Goal: Share content: Share content

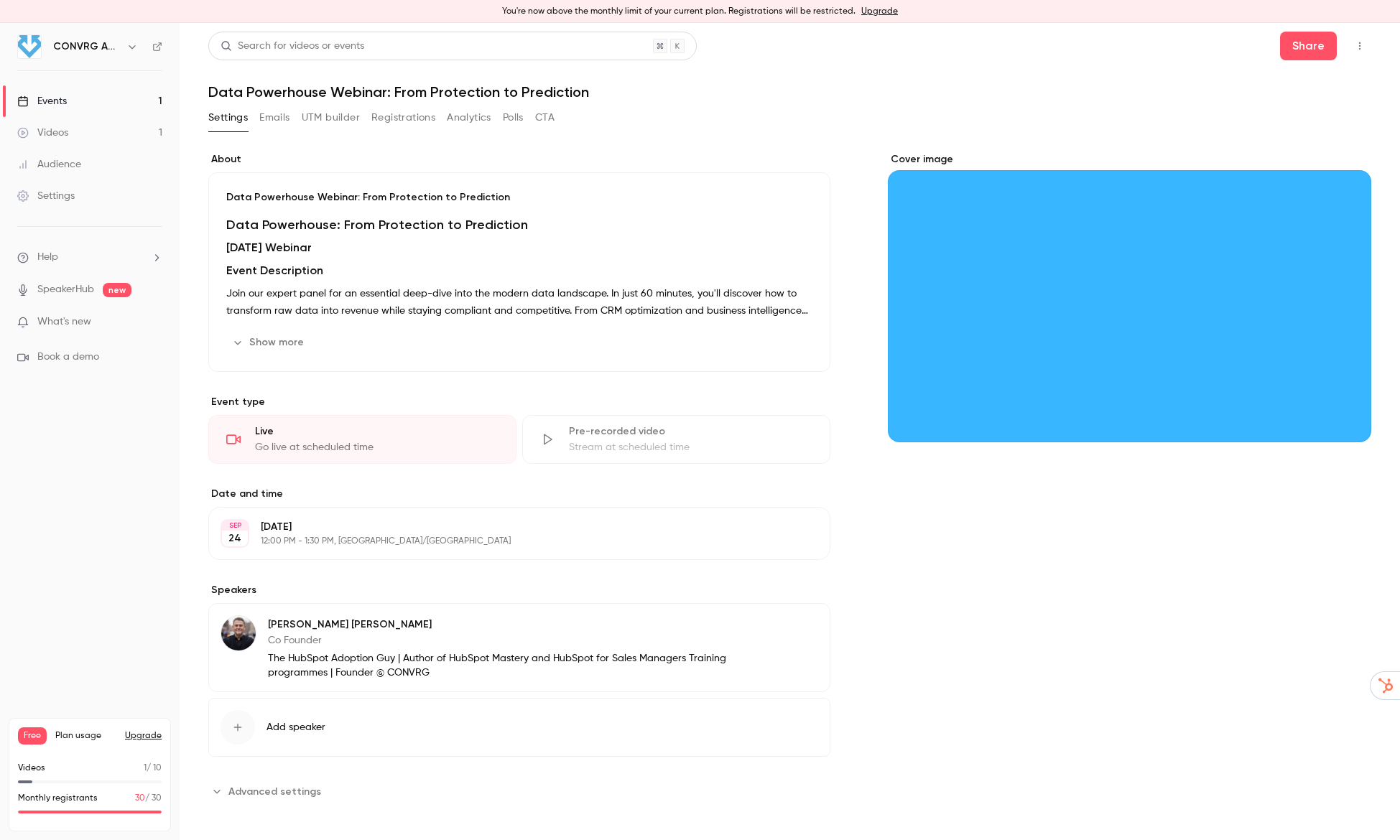
click at [1361, 48] on icon "button" at bounding box center [1360, 46] width 11 height 10
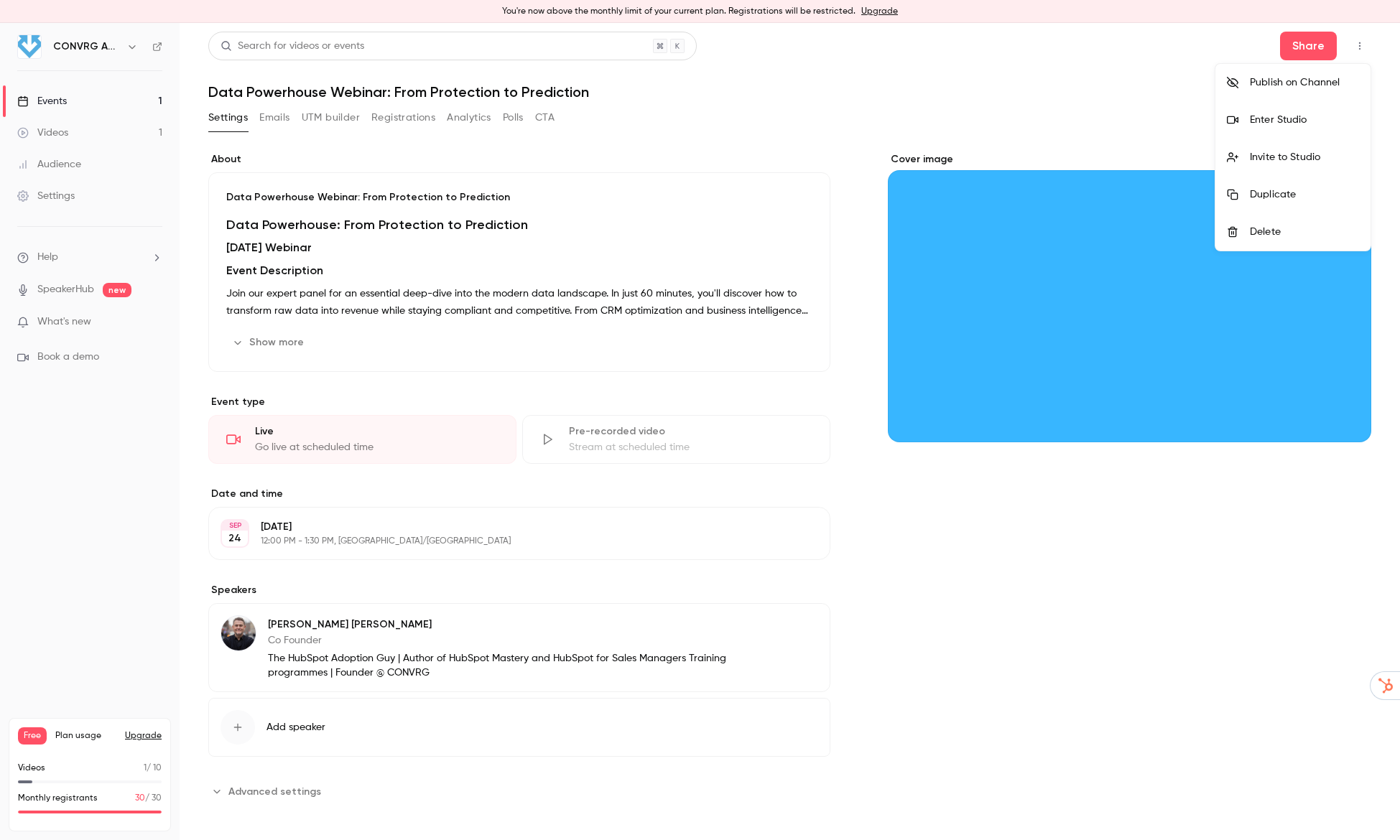
click at [1300, 55] on div at bounding box center [700, 420] width 1400 height 840
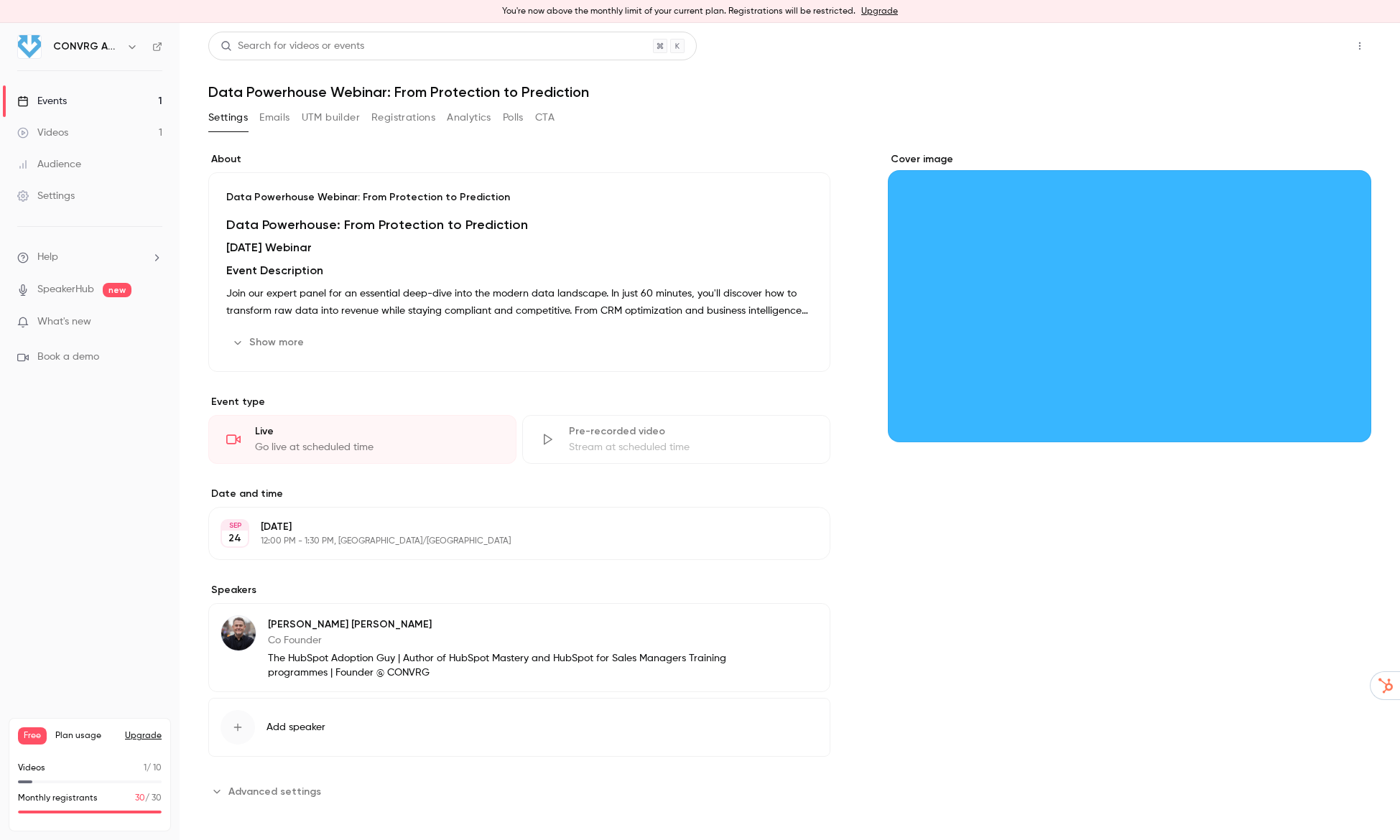
click at [1300, 53] on button "Share" at bounding box center [1308, 46] width 57 height 29
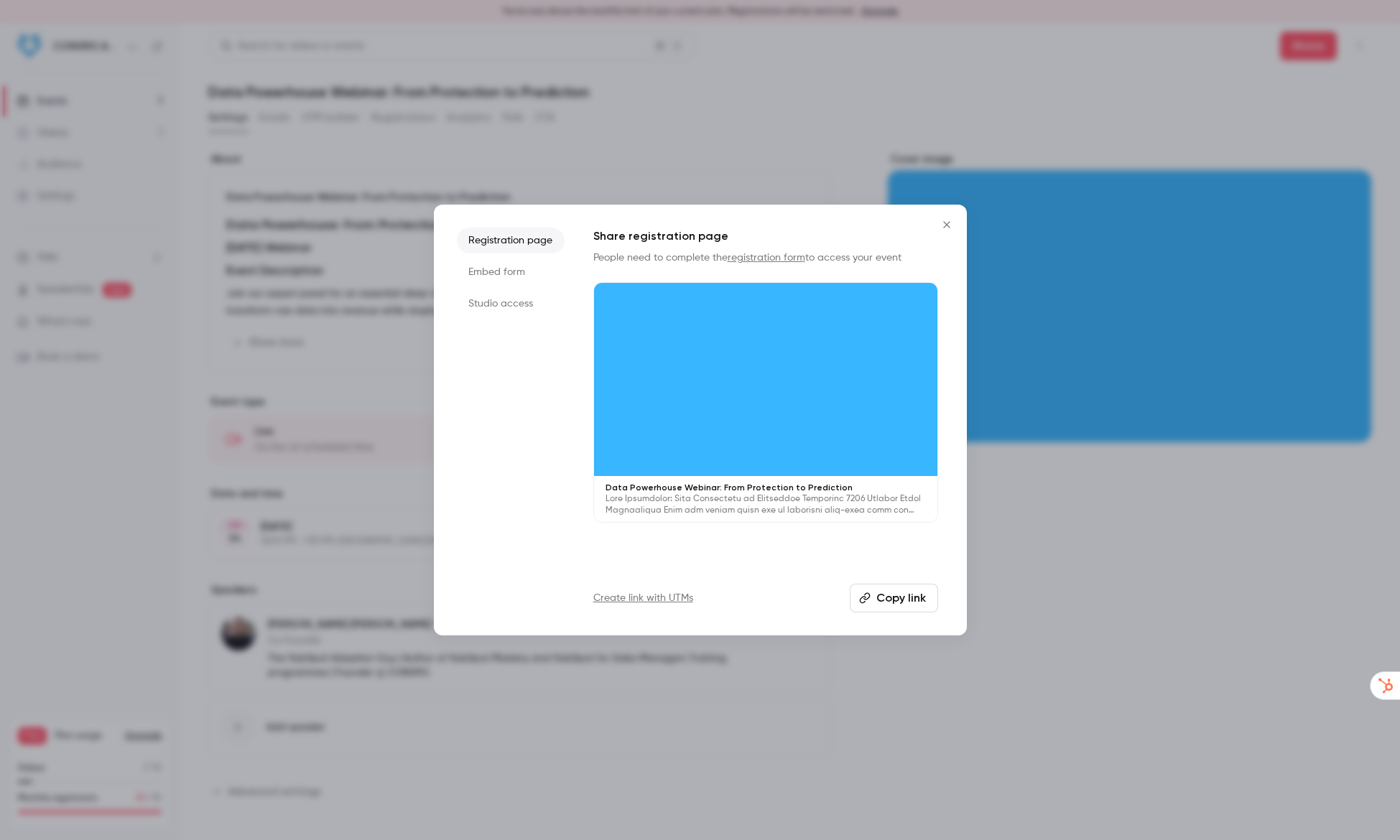
click at [510, 246] on li "Registration page" at bounding box center [511, 241] width 108 height 26
click at [503, 270] on li "Embed form" at bounding box center [511, 272] width 108 height 26
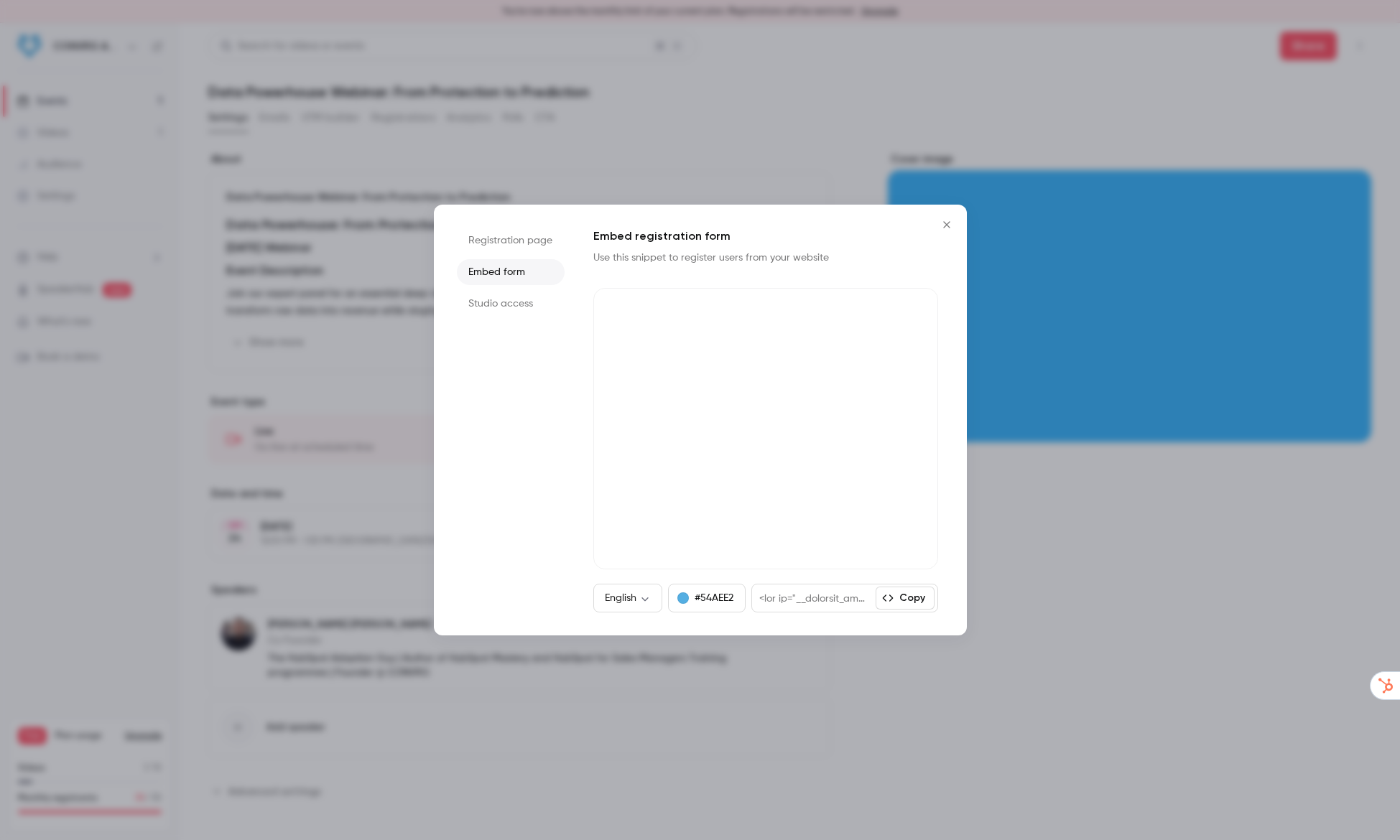
click at [504, 298] on li "Studio access" at bounding box center [511, 303] width 108 height 26
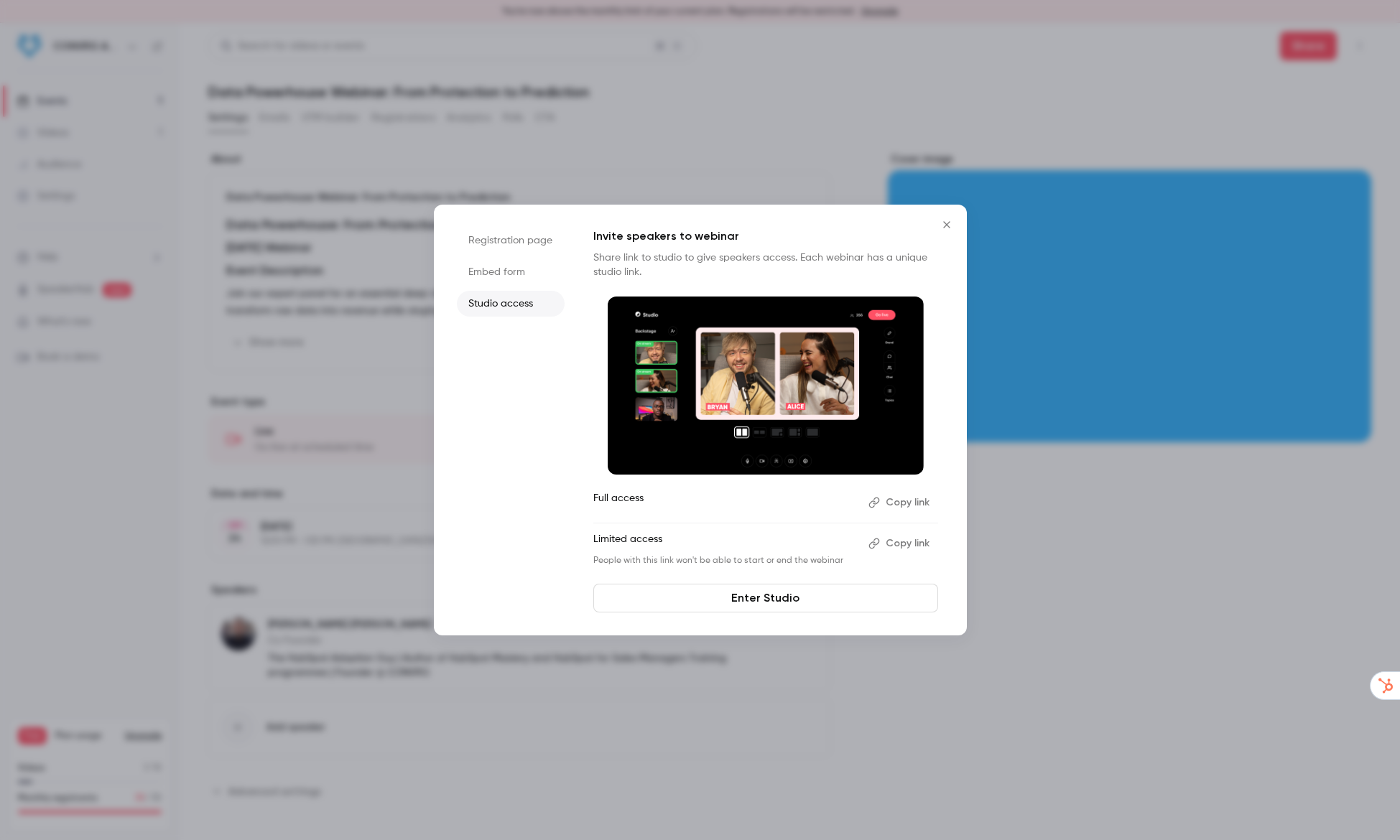
click at [946, 225] on icon "Close" at bounding box center [946, 225] width 6 height 6
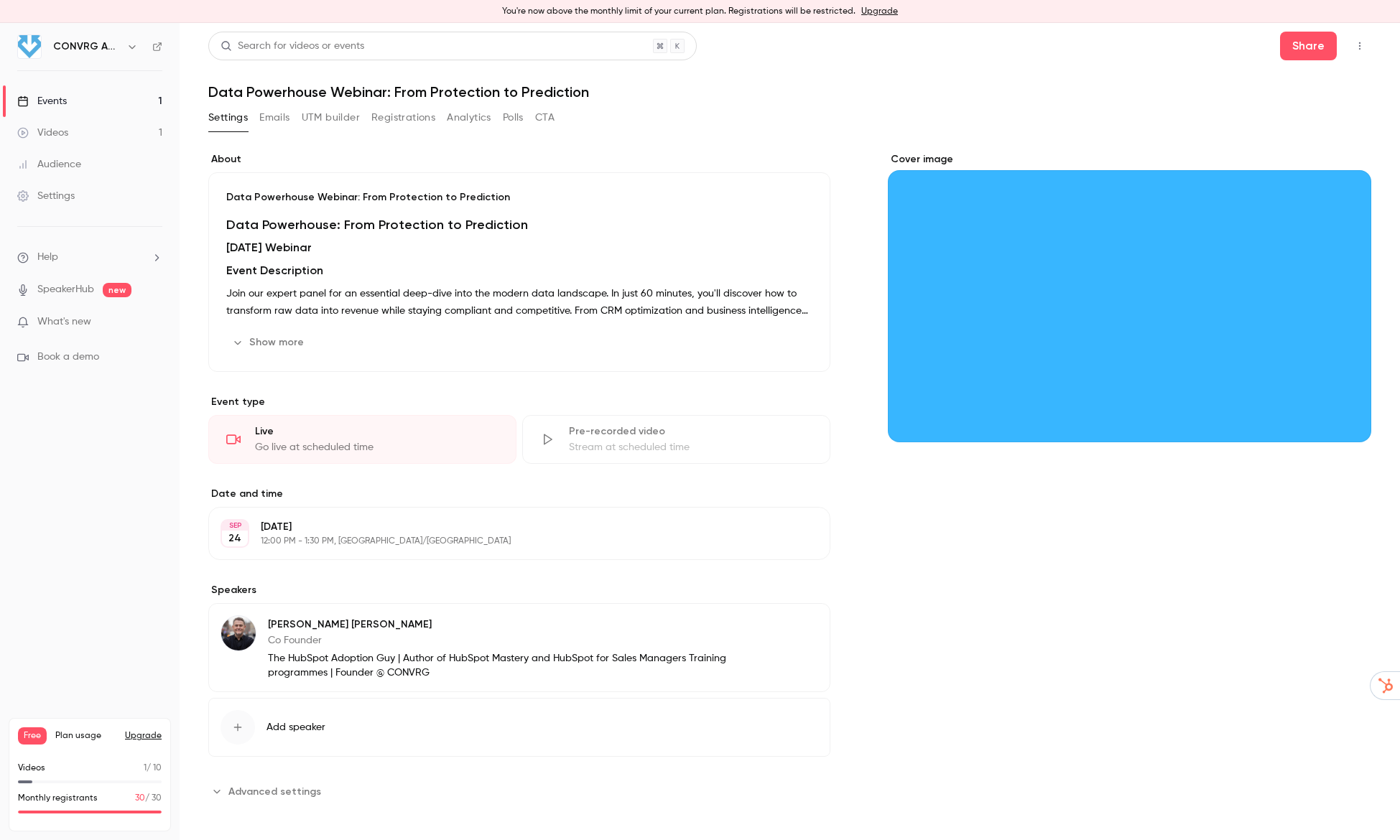
click at [71, 160] on div "Audience" at bounding box center [49, 164] width 64 height 14
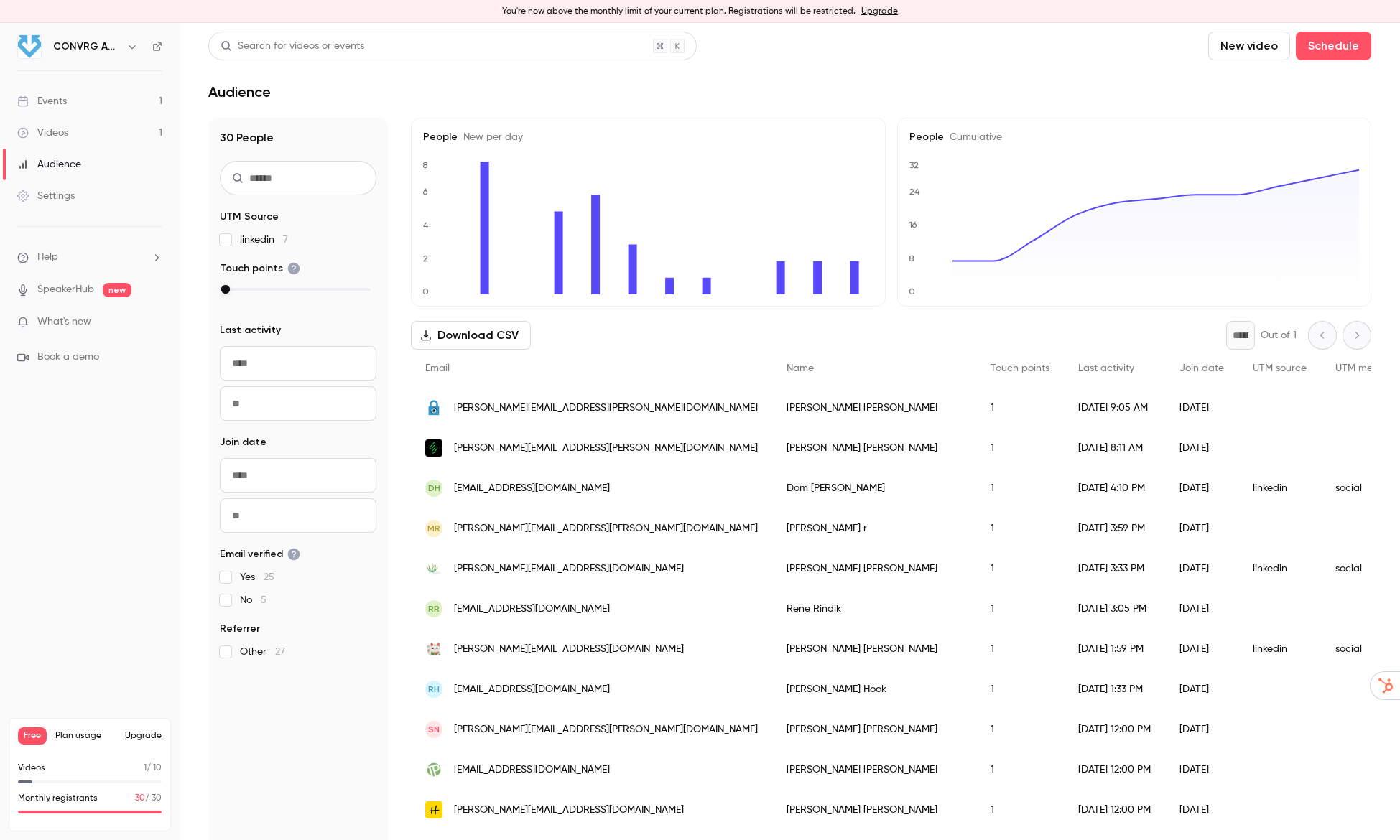
click at [65, 208] on link "Settings" at bounding box center [90, 196] width 180 height 31
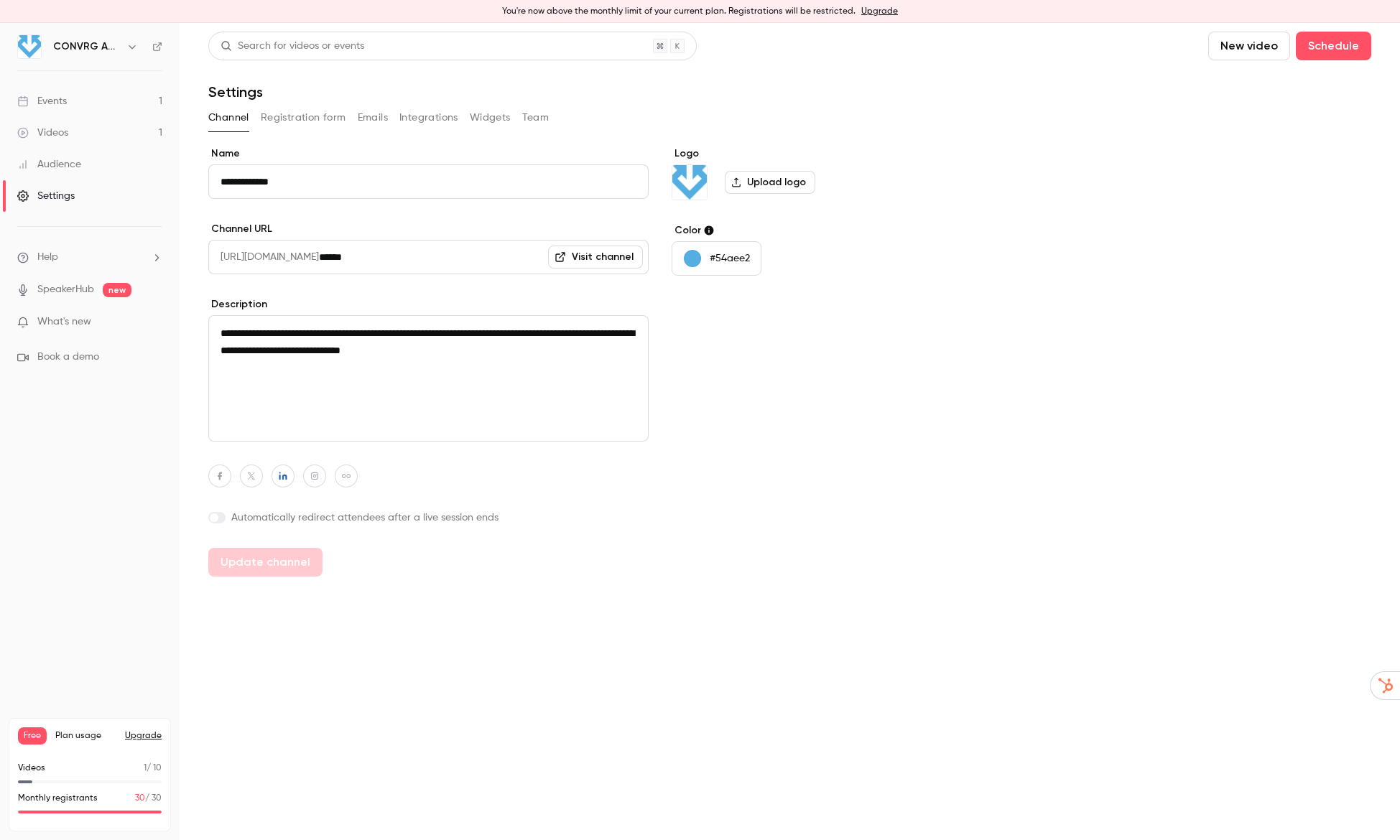
click at [63, 99] on div "Events" at bounding box center [42, 101] width 50 height 14
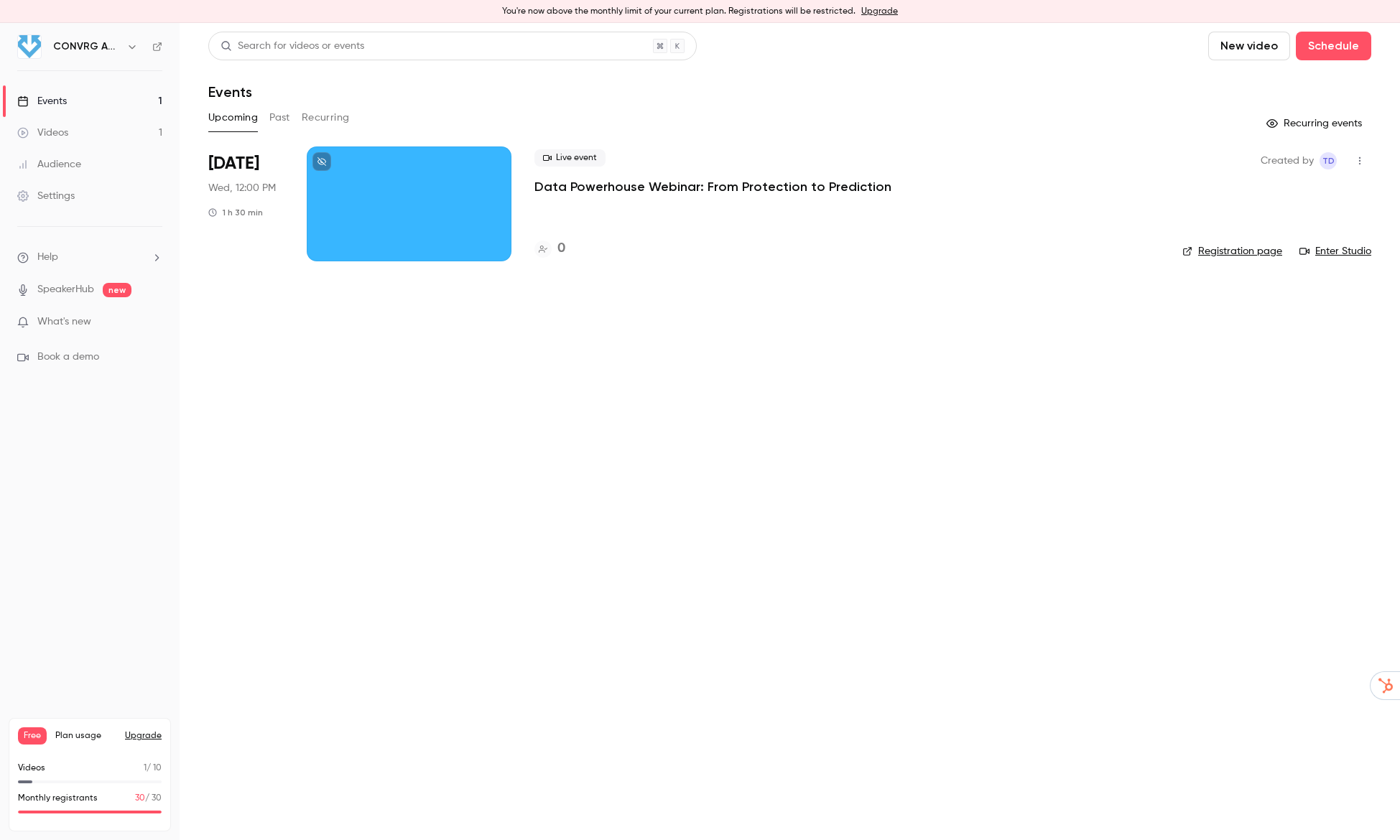
click at [772, 185] on p "Data Powerhouse Webinar: From Protection to Prediction" at bounding box center [713, 186] width 357 height 17
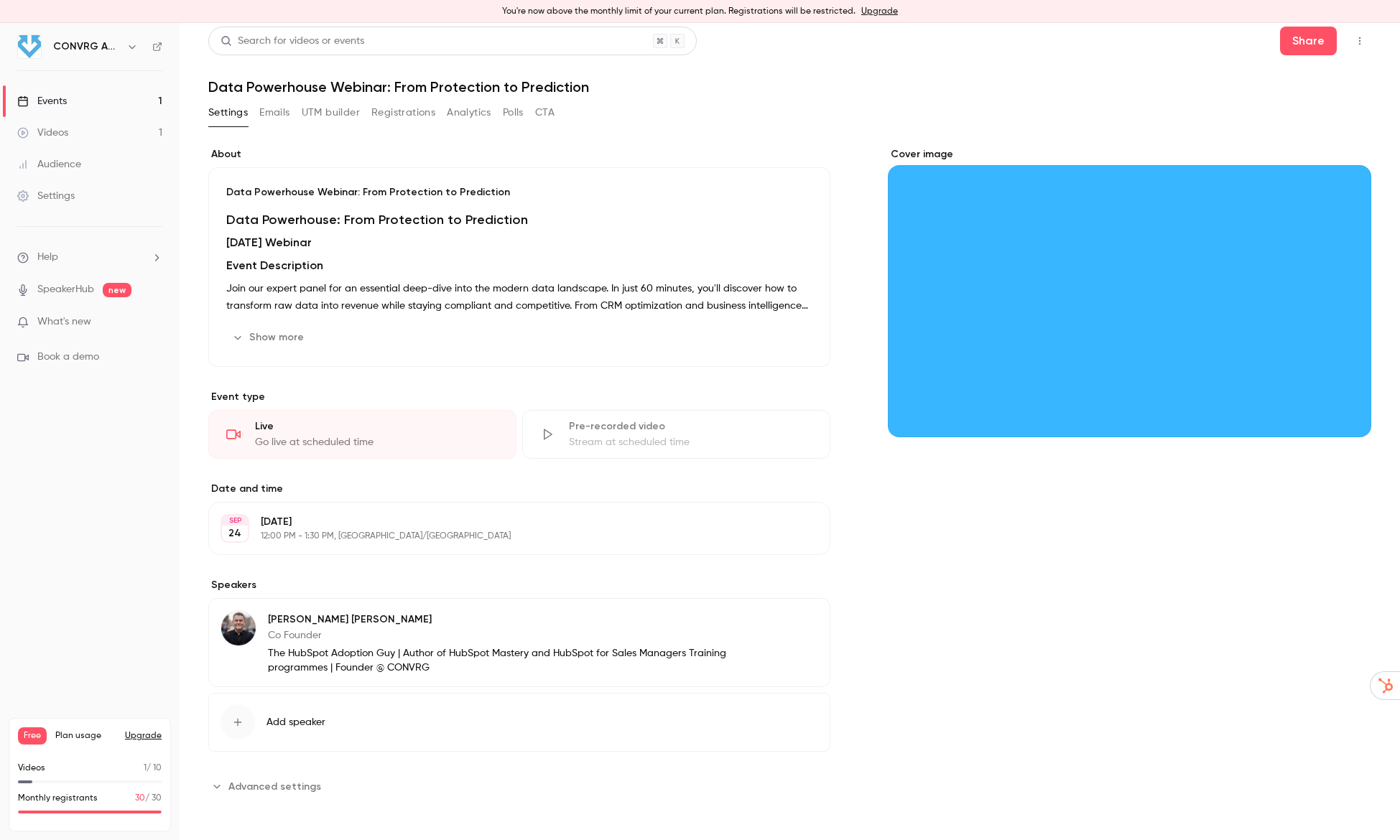
scroll to position [6, 0]
click at [280, 339] on button "Show more" at bounding box center [269, 336] width 86 height 23
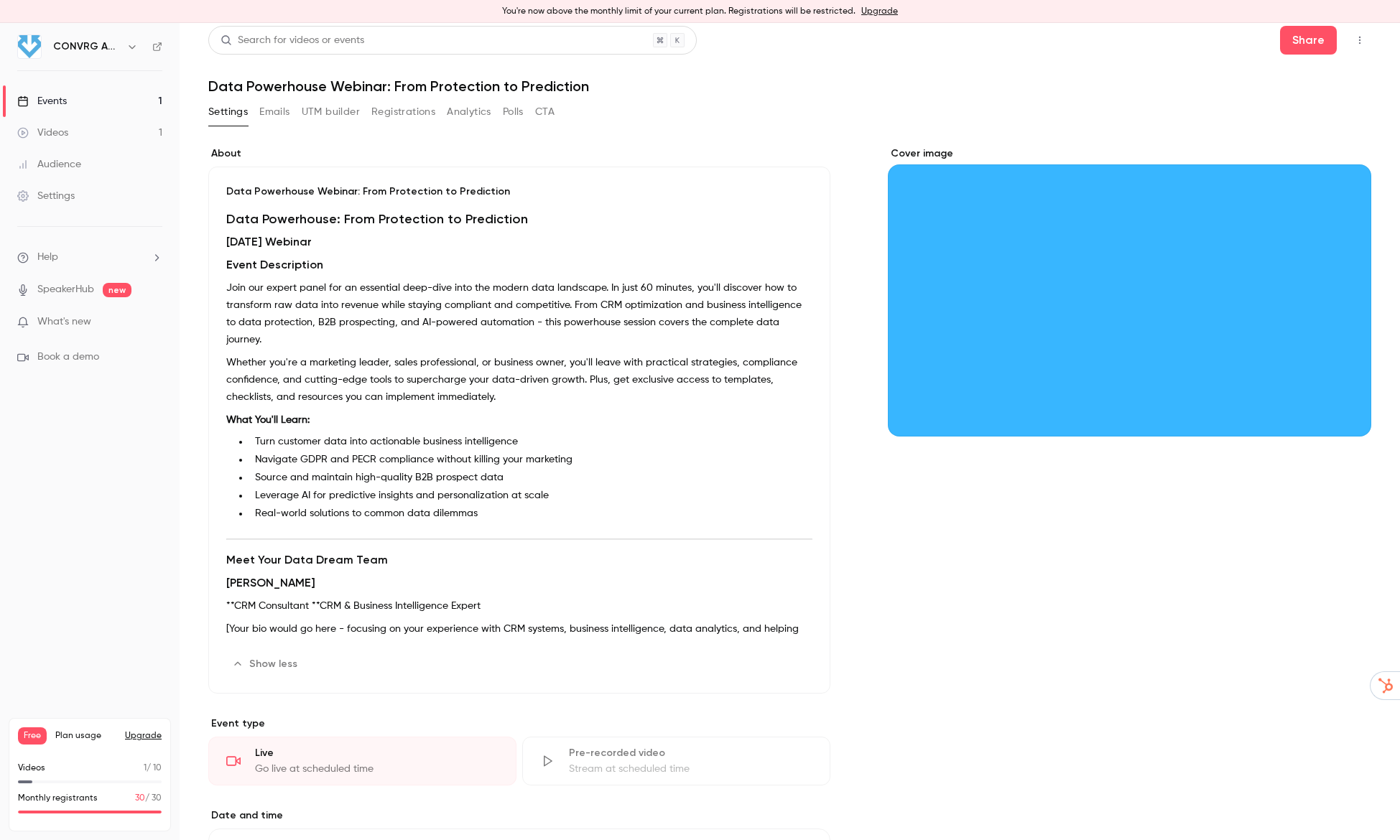
scroll to position [0, 0]
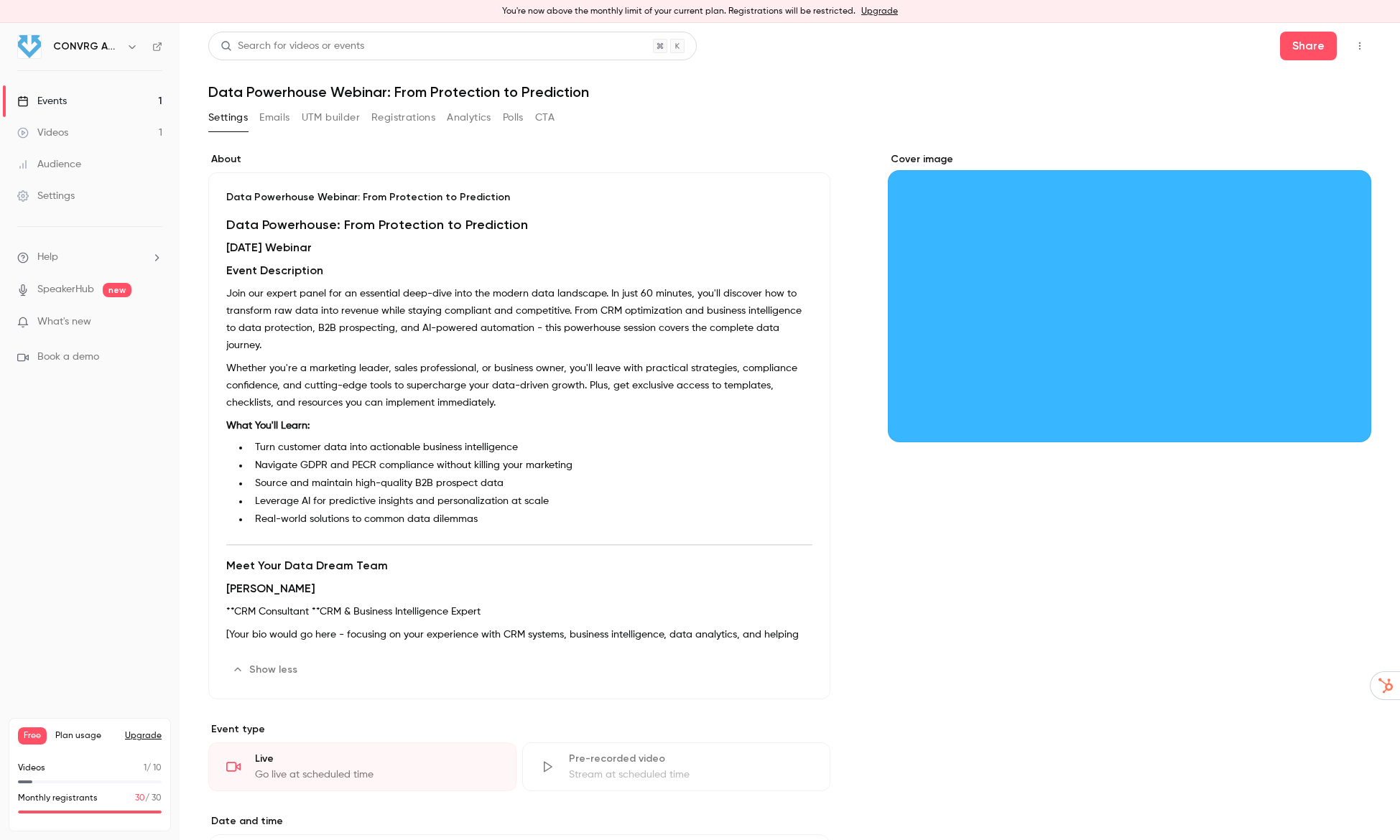
click at [1358, 49] on icon "button" at bounding box center [1360, 46] width 11 height 10
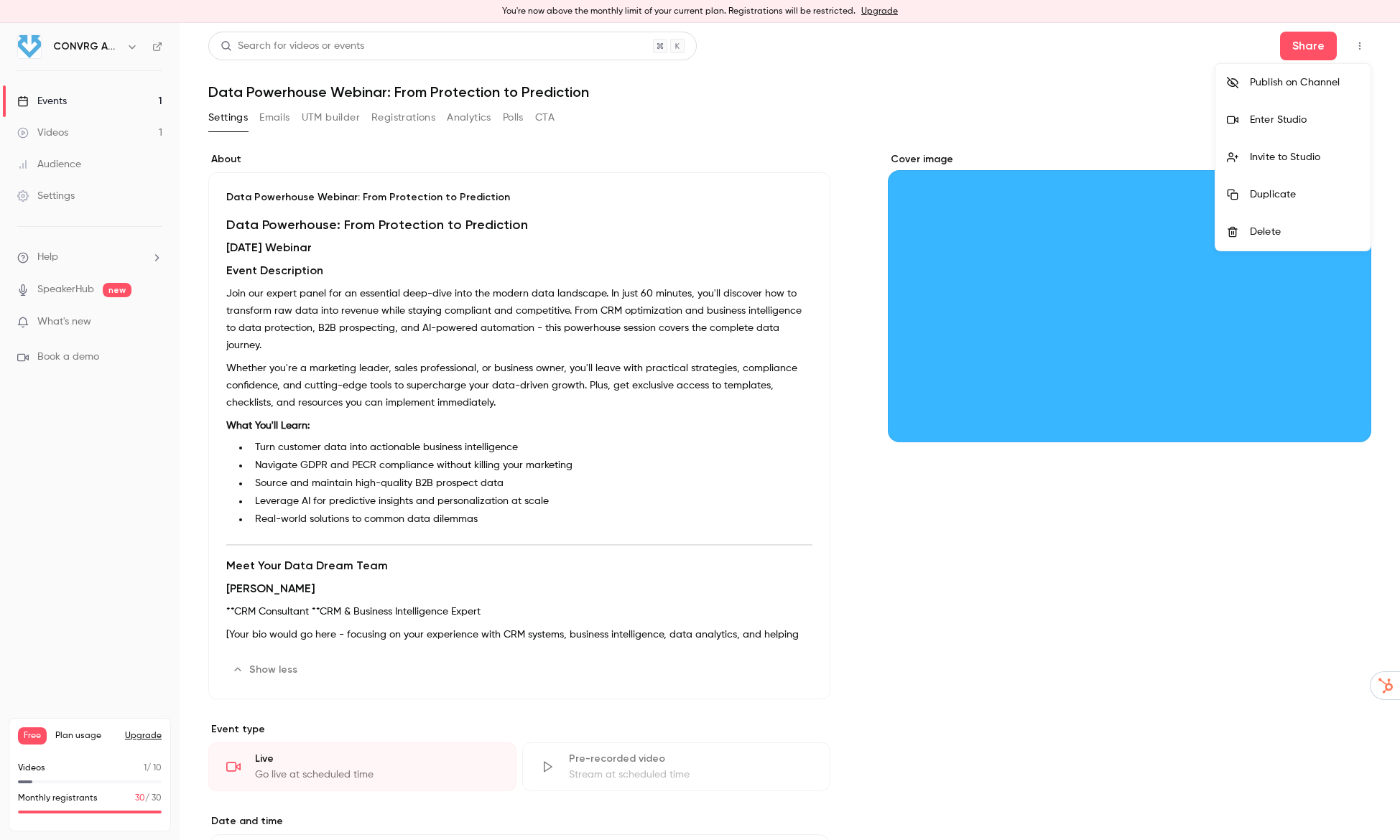
click at [1307, 49] on div at bounding box center [700, 420] width 1400 height 840
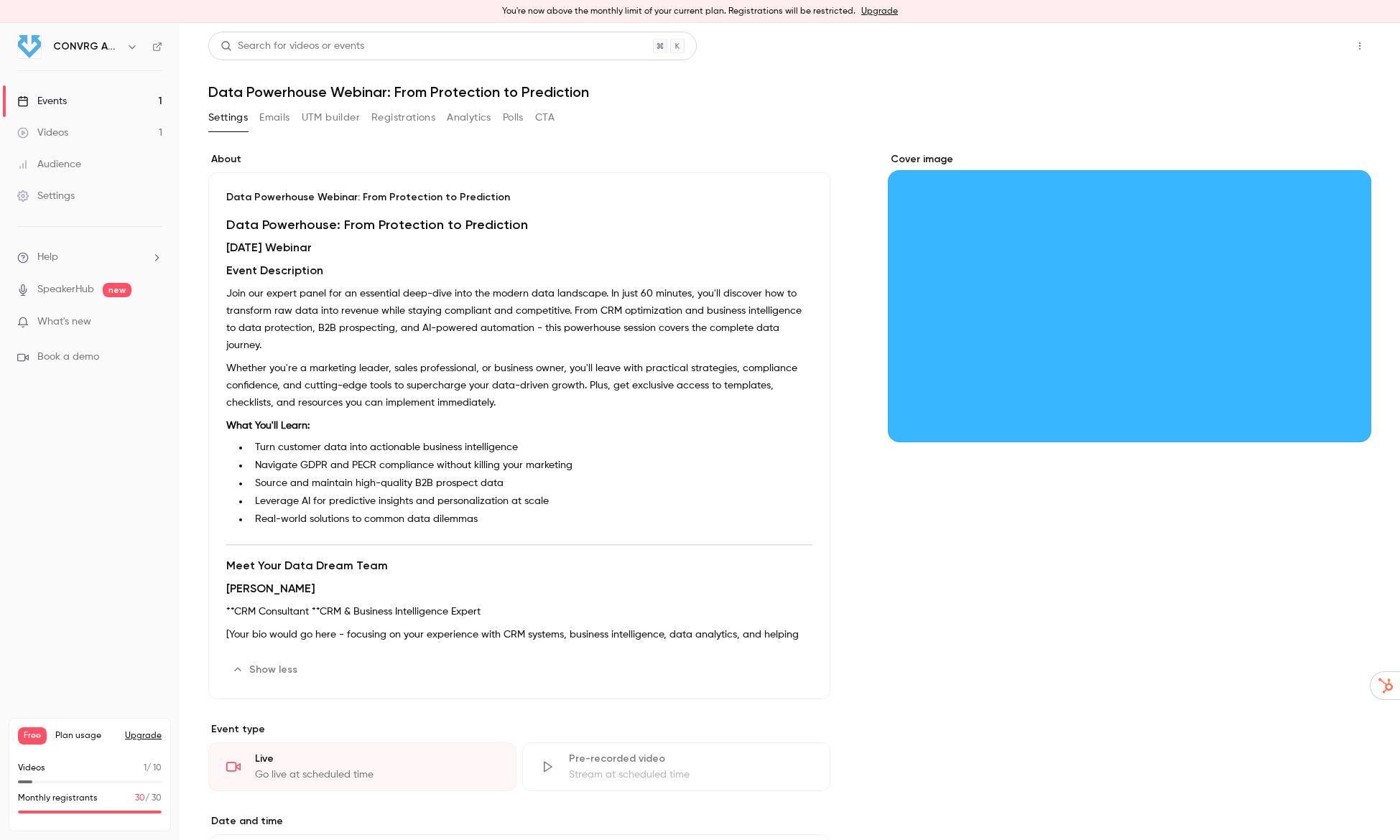
click at [1308, 45] on button "Share" at bounding box center [1308, 46] width 57 height 29
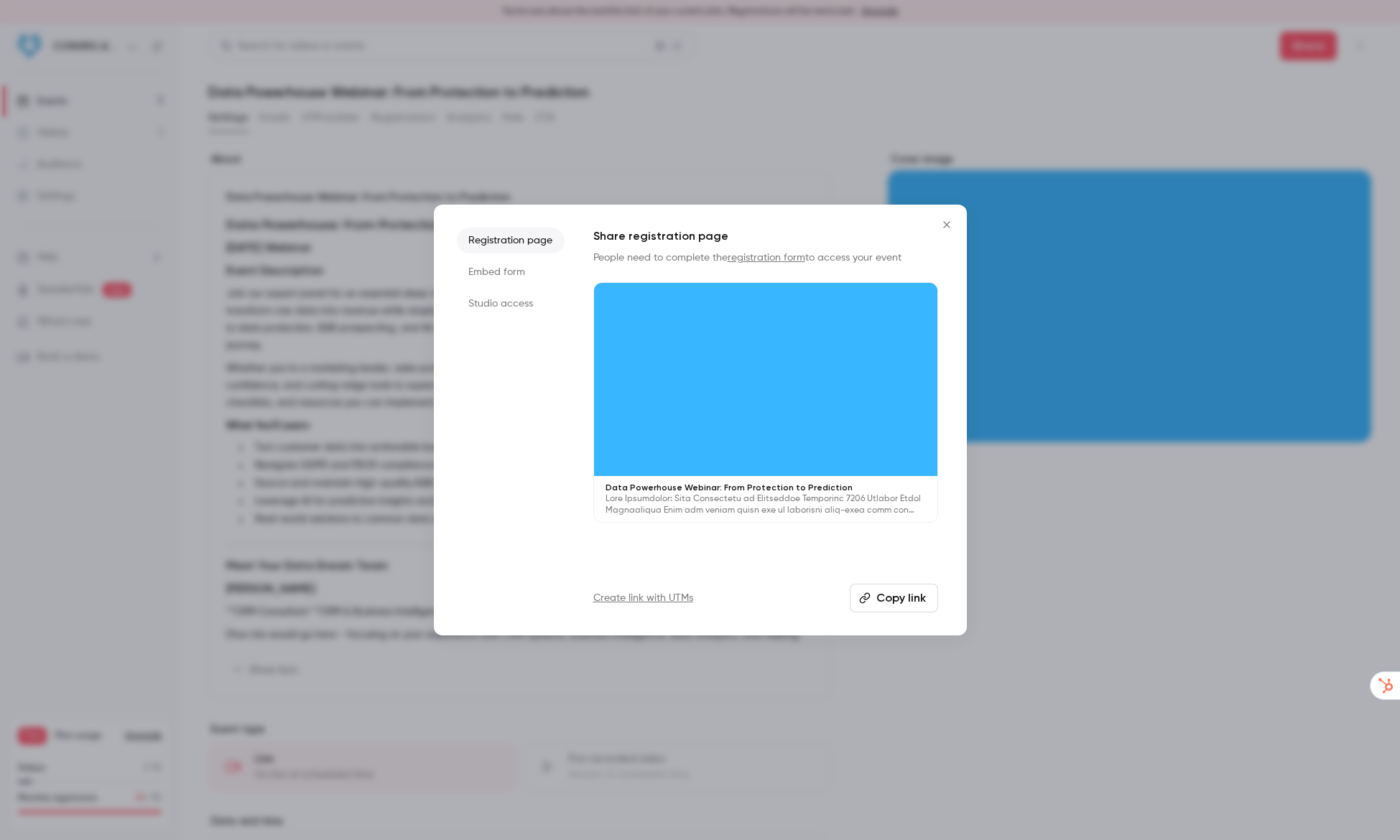
click at [753, 258] on link "registration form" at bounding box center [767, 258] width 78 height 10
click at [943, 223] on icon "Close" at bounding box center [946, 225] width 17 height 11
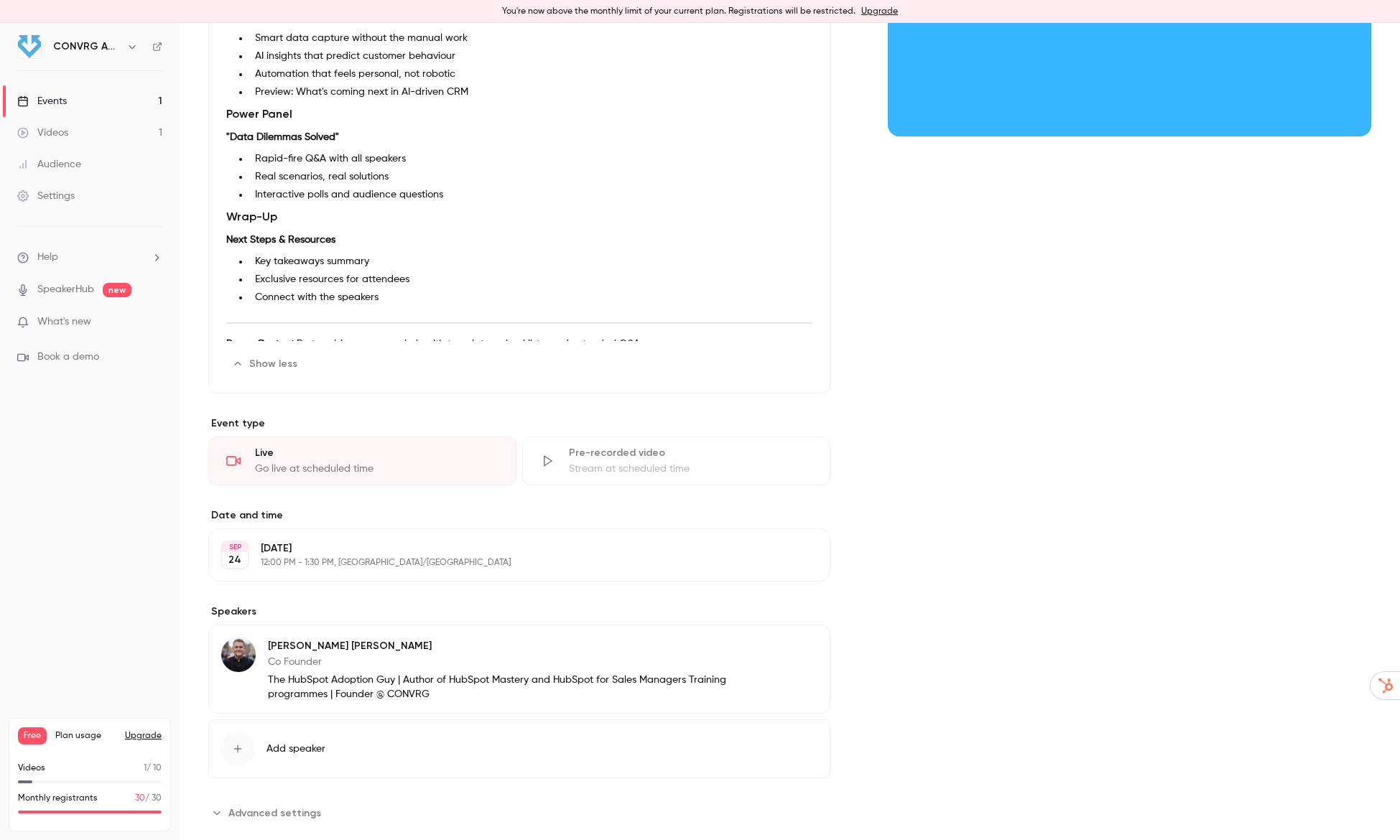
scroll to position [333, 0]
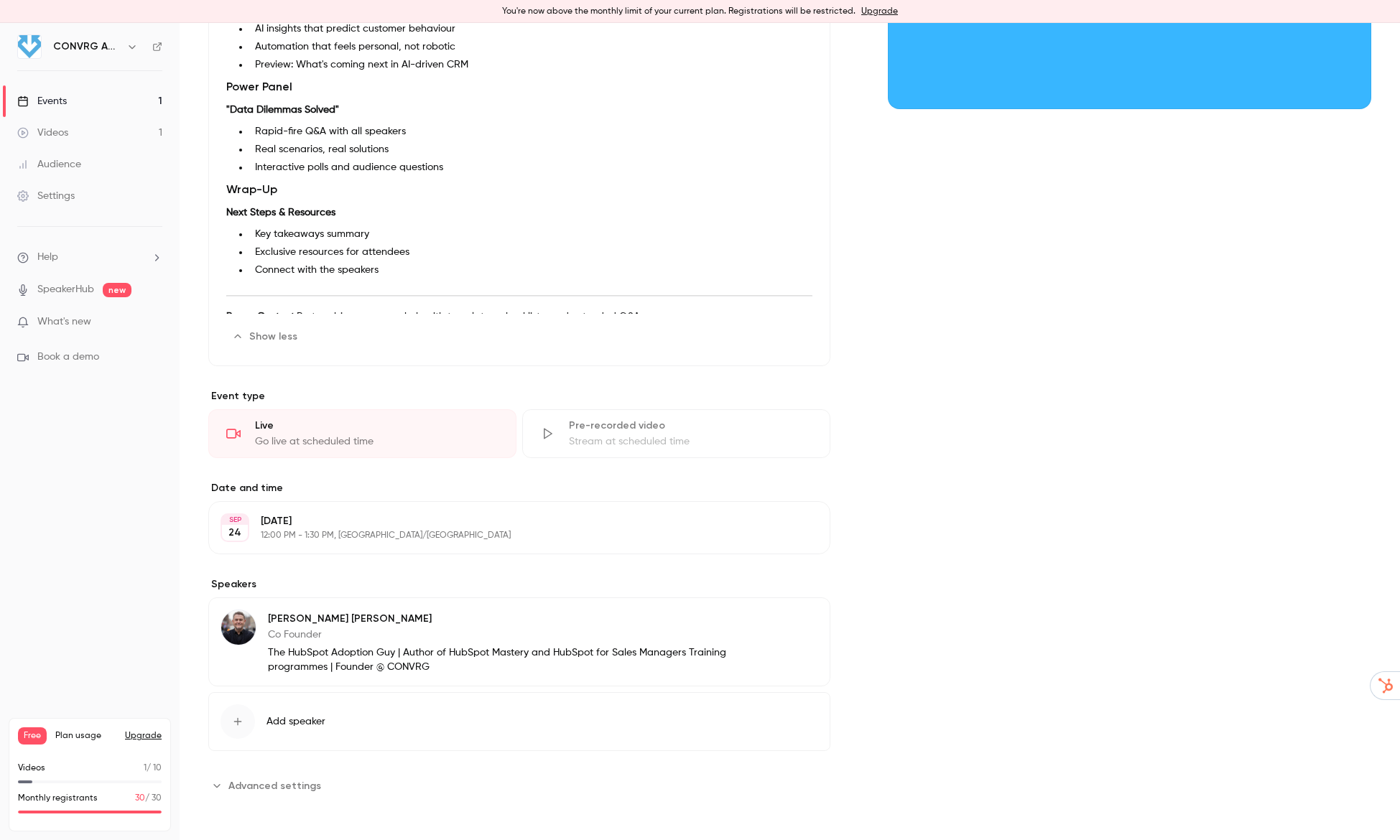
click at [262, 339] on button "Show less" at bounding box center [266, 336] width 79 height 23
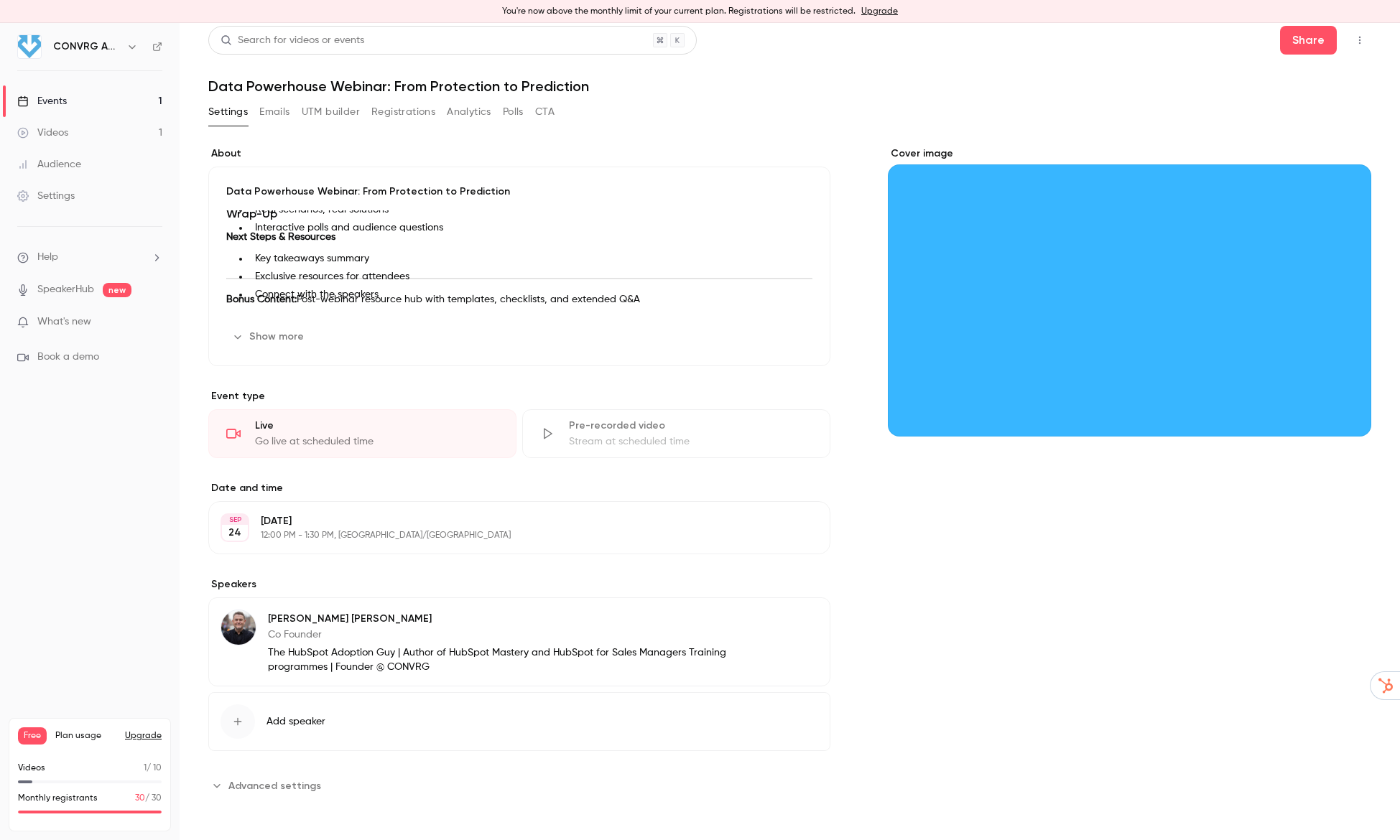
scroll to position [6, 0]
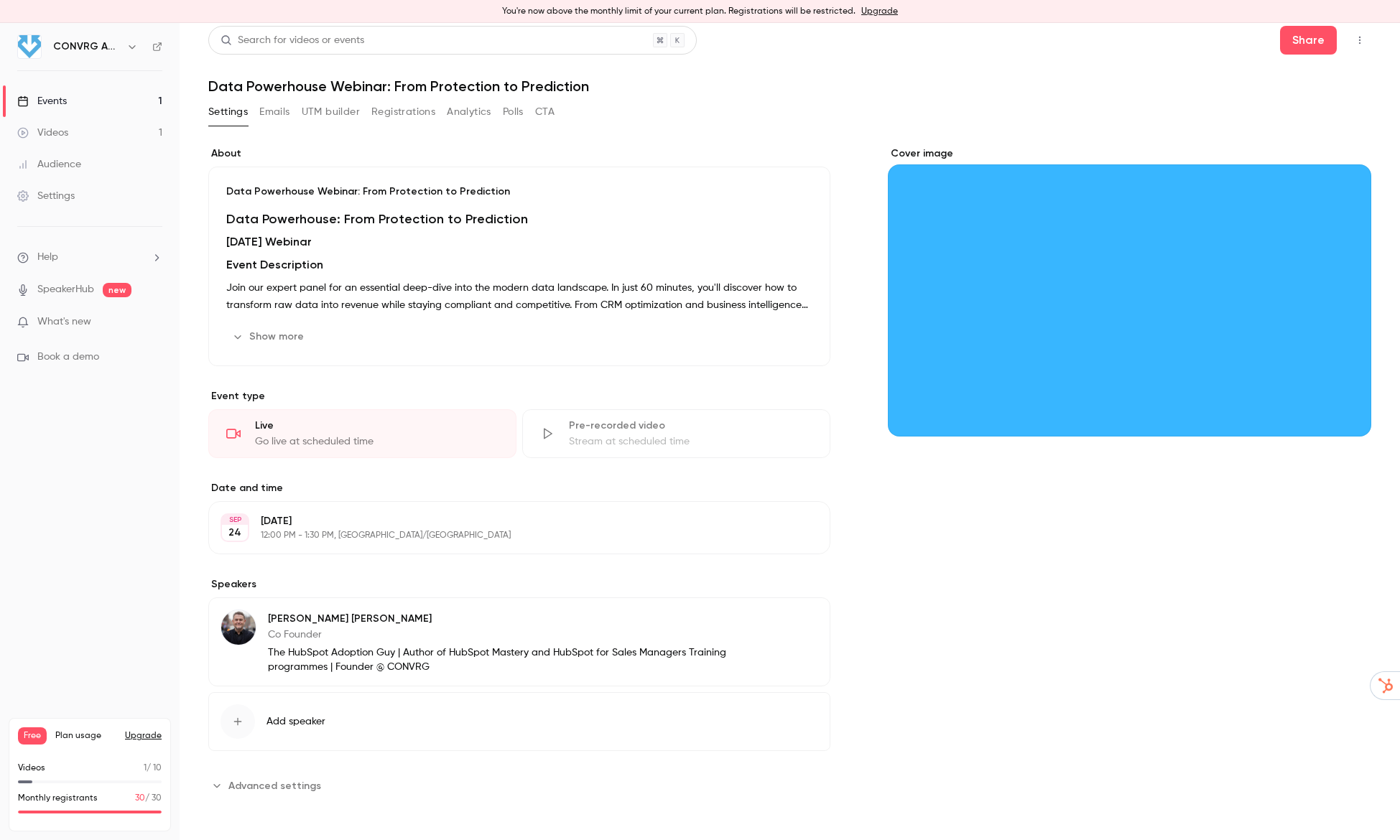
click at [265, 781] on span "Advanced settings" at bounding box center [275, 785] width 92 height 15
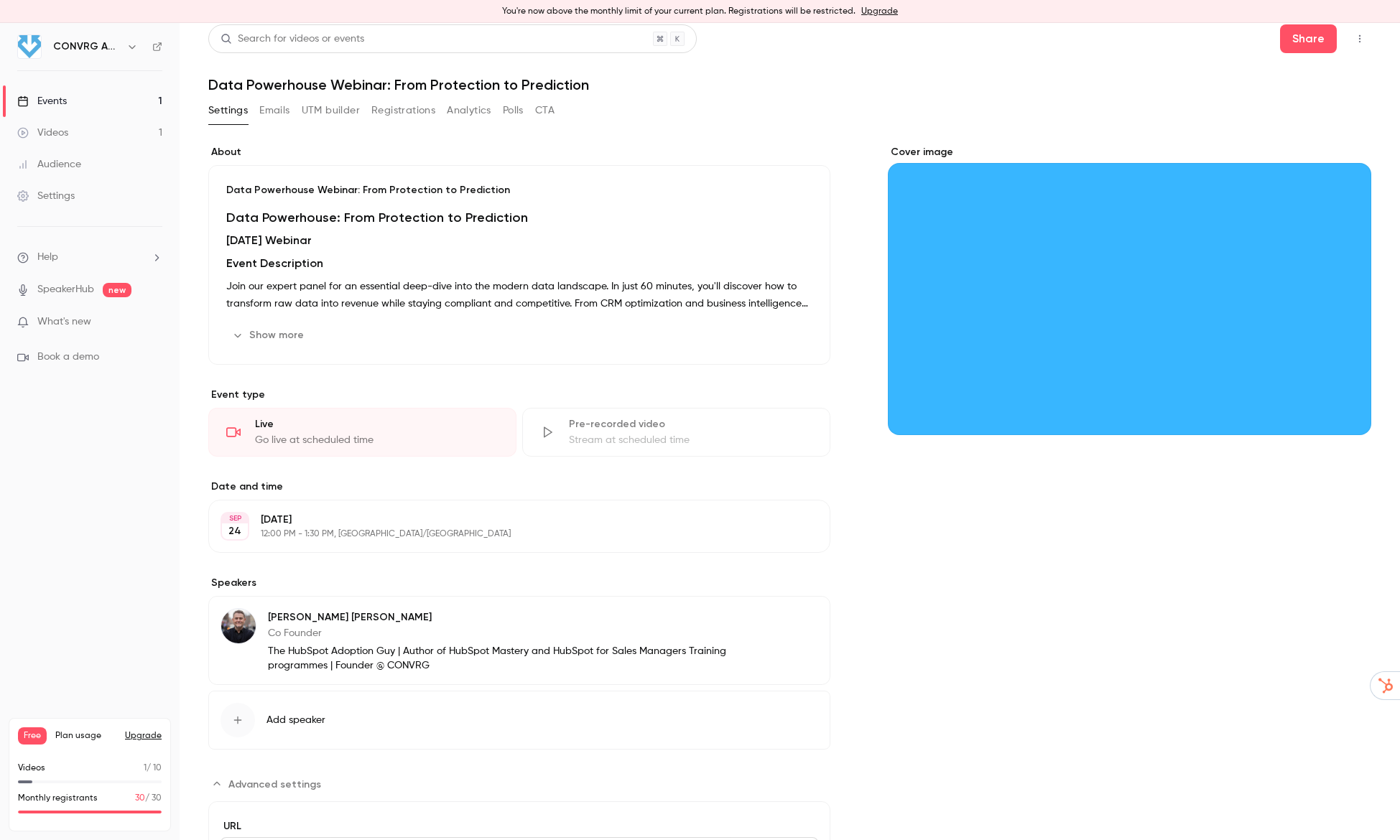
scroll to position [0, 0]
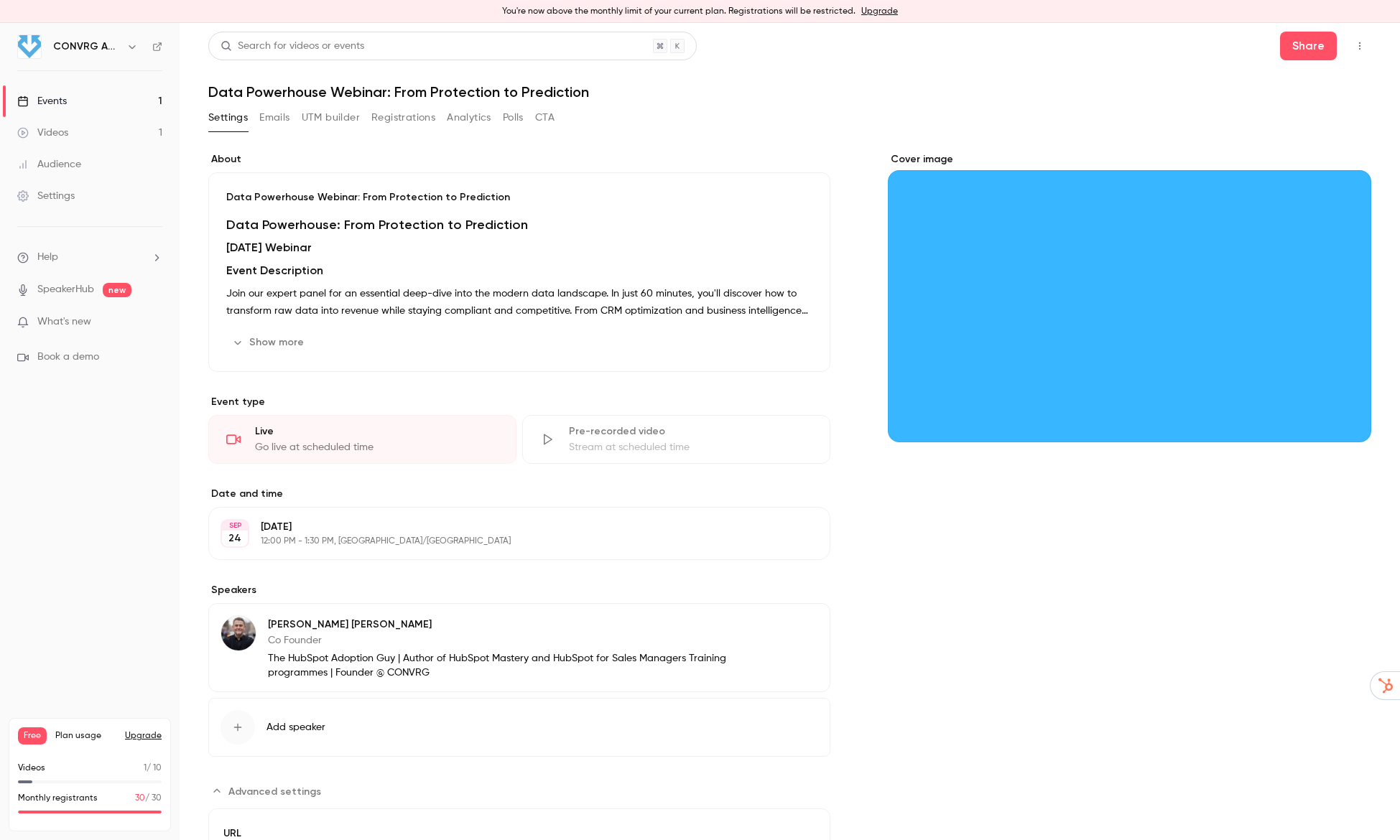
click at [162, 49] on nav "CONVRG Agency Events 1 Videos 1 Audience Settings Help SpeakerHub new What's ne…" at bounding box center [90, 432] width 180 height 817
click at [157, 47] on icon at bounding box center [157, 47] width 9 height 9
click at [1298, 46] on button "Share" at bounding box center [1308, 46] width 57 height 29
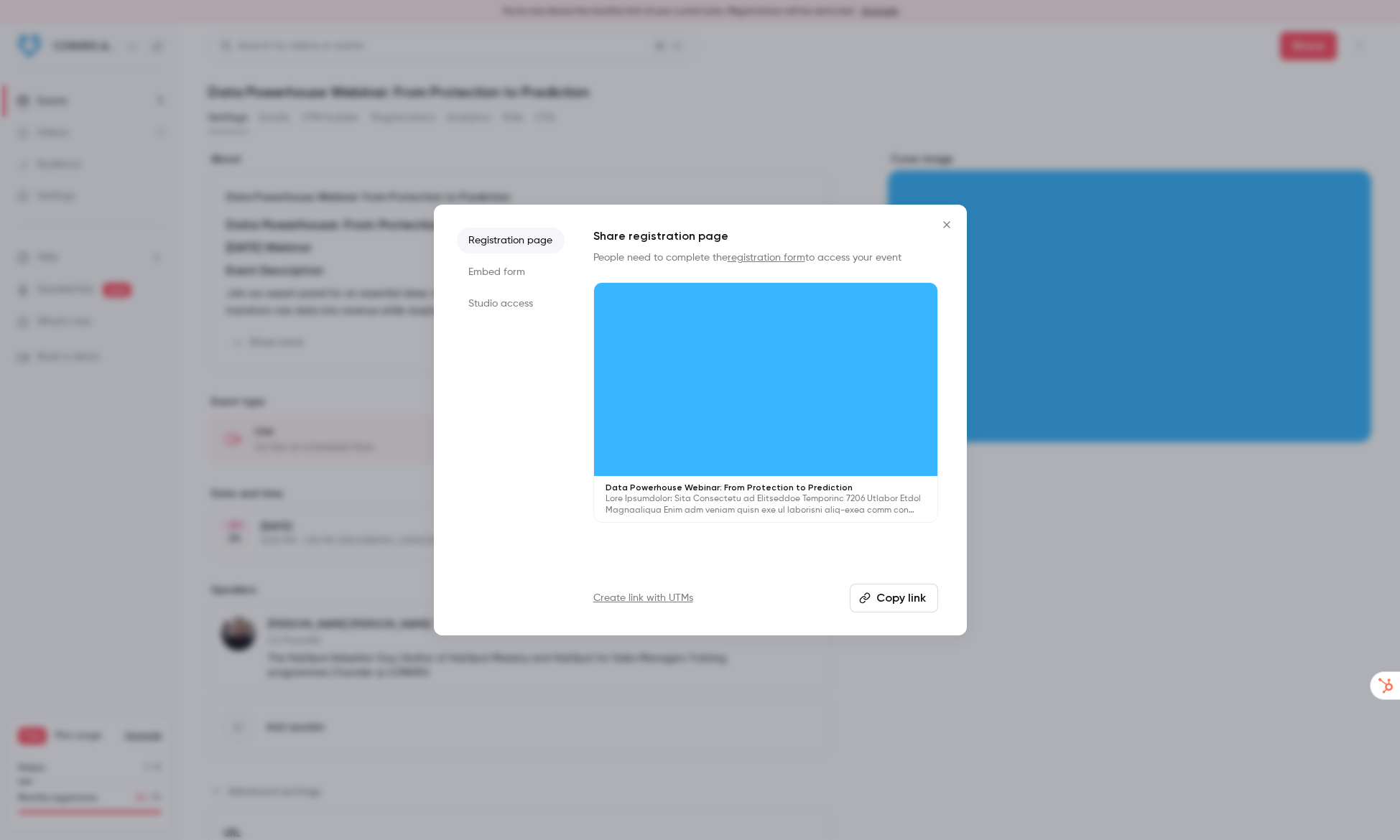
click at [611, 128] on div at bounding box center [700, 420] width 1400 height 840
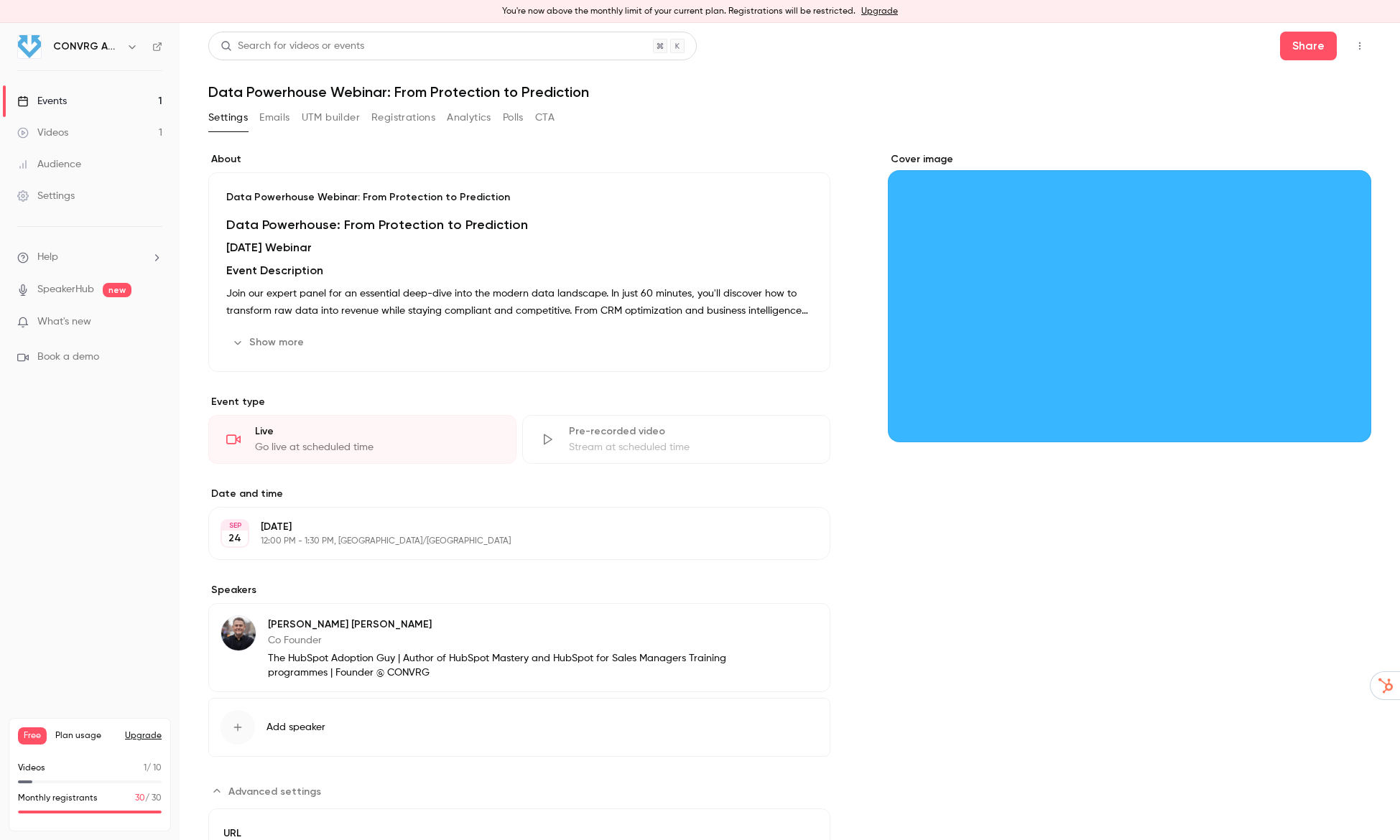
click at [51, 136] on div "Videos" at bounding box center [43, 133] width 51 height 14
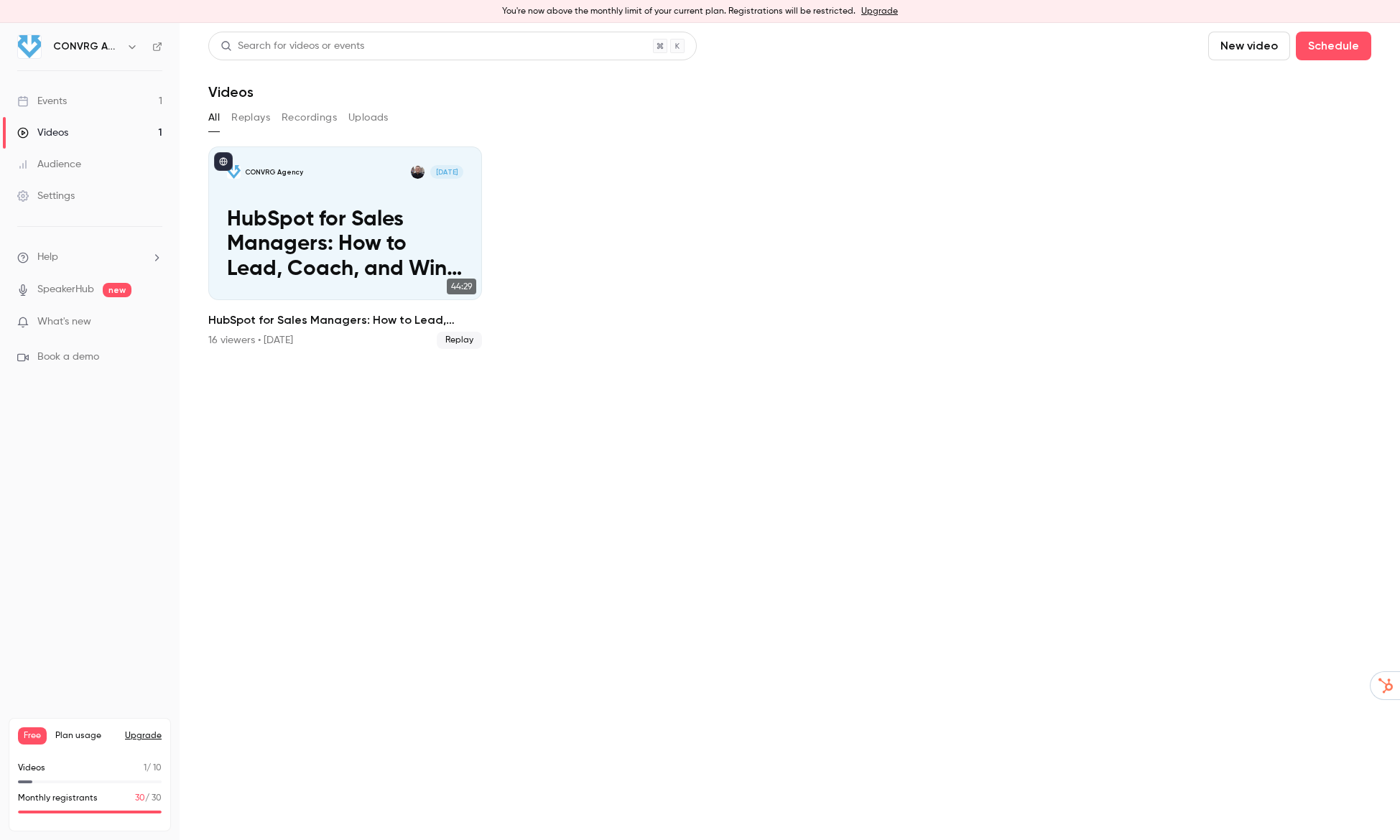
click at [59, 103] on div "Events" at bounding box center [42, 101] width 50 height 14
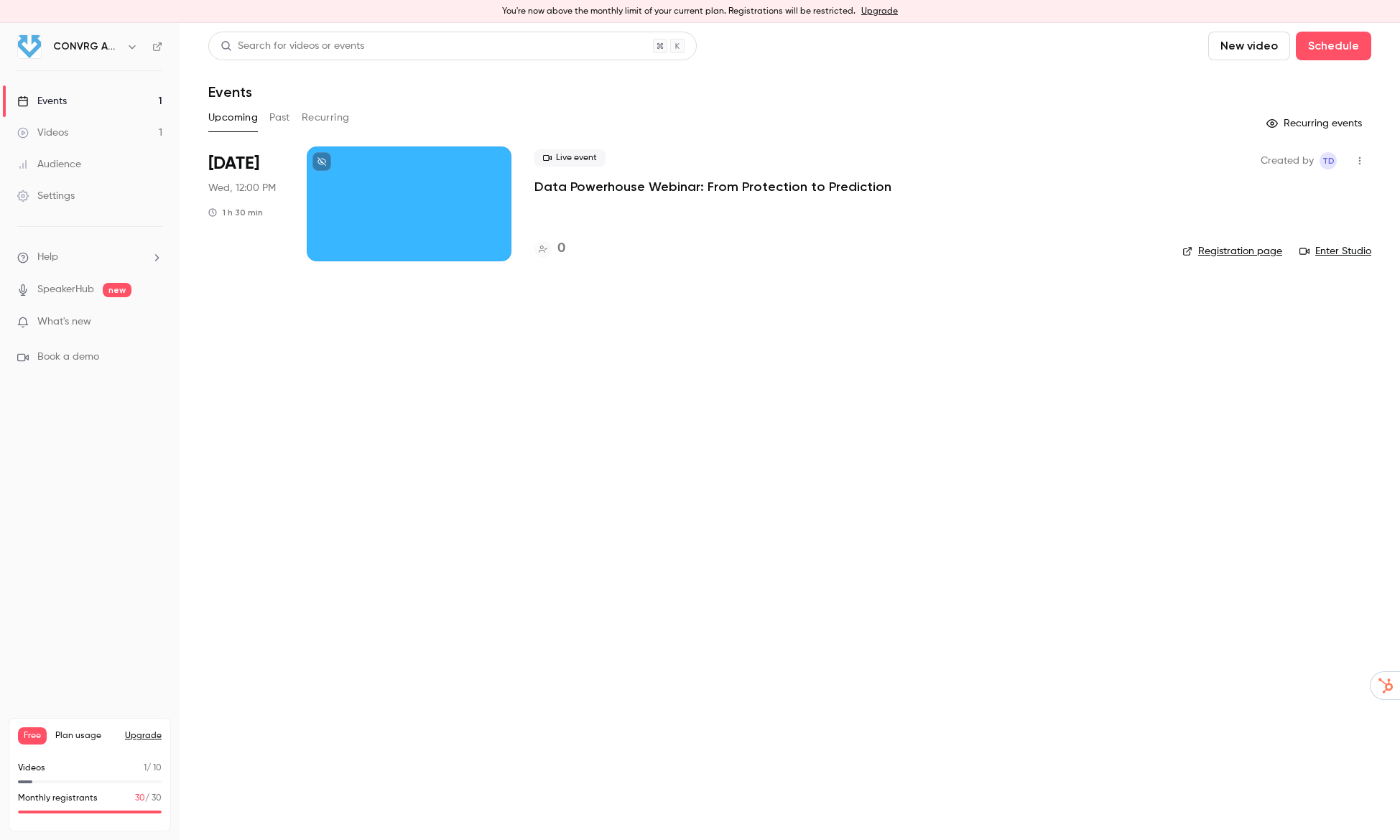
click at [1369, 160] on button "button" at bounding box center [1360, 160] width 23 height 23
click at [1245, 113] on div at bounding box center [700, 420] width 1400 height 840
click at [1286, 124] on button "Recurring events" at bounding box center [1316, 124] width 112 height 23
click at [1247, 254] on link "Registration page" at bounding box center [1232, 251] width 100 height 14
click at [53, 98] on div "Events" at bounding box center [42, 101] width 50 height 14
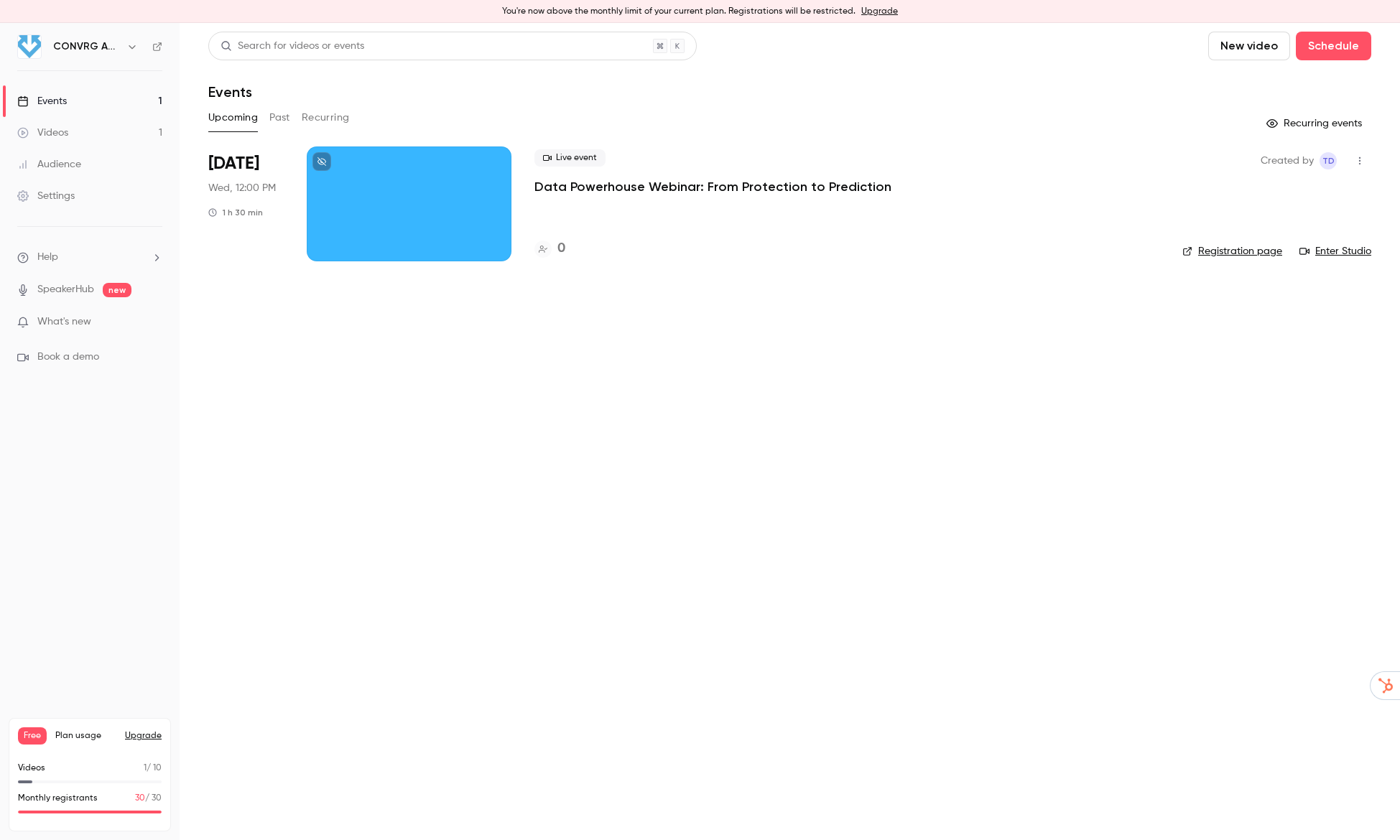
click at [1366, 160] on button "button" at bounding box center [1360, 160] width 23 height 23
click at [1268, 197] on div "Share" at bounding box center [1304, 197] width 109 height 14
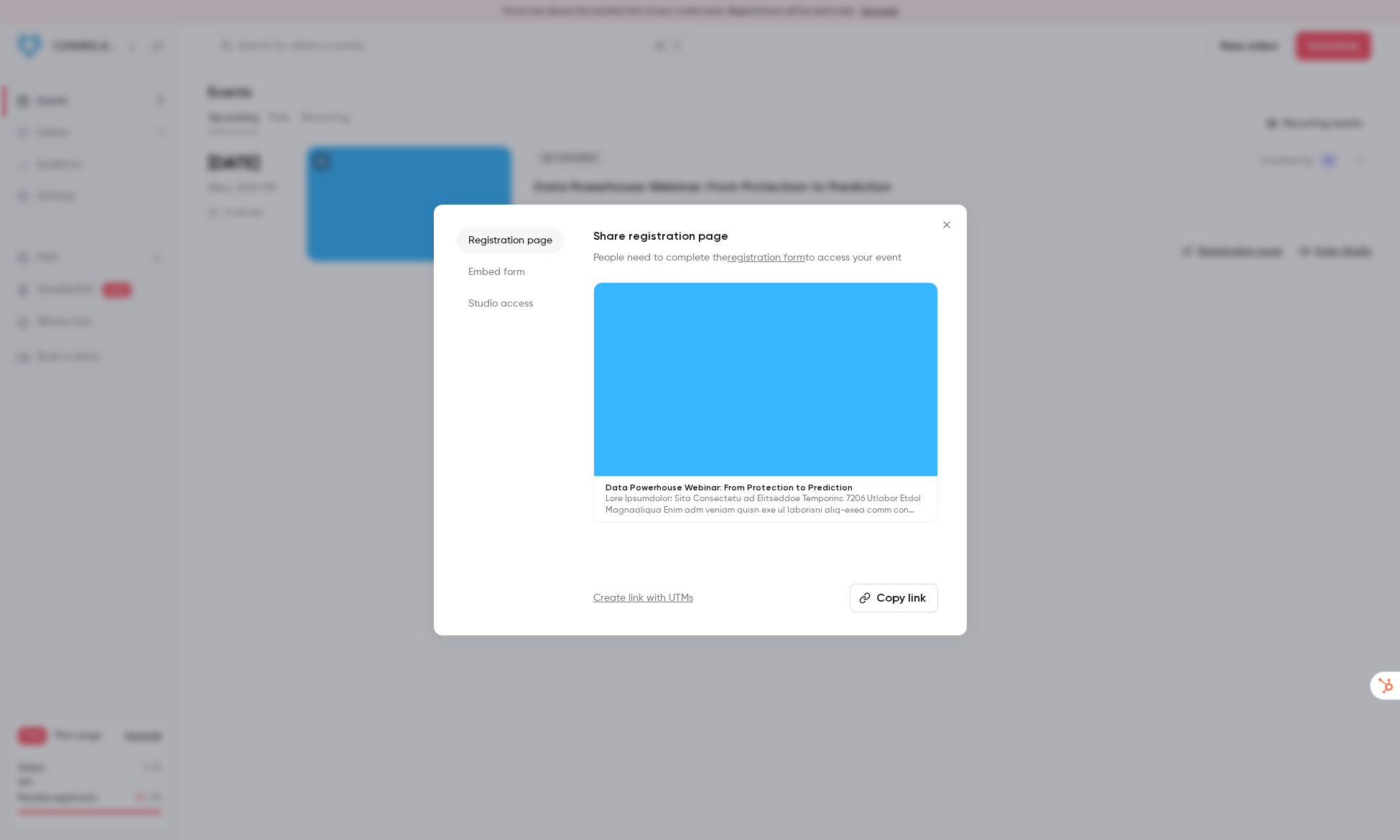
click at [906, 586] on button "Copy link" at bounding box center [894, 599] width 88 height 29
click at [933, 226] on button "Close" at bounding box center [947, 225] width 29 height 29
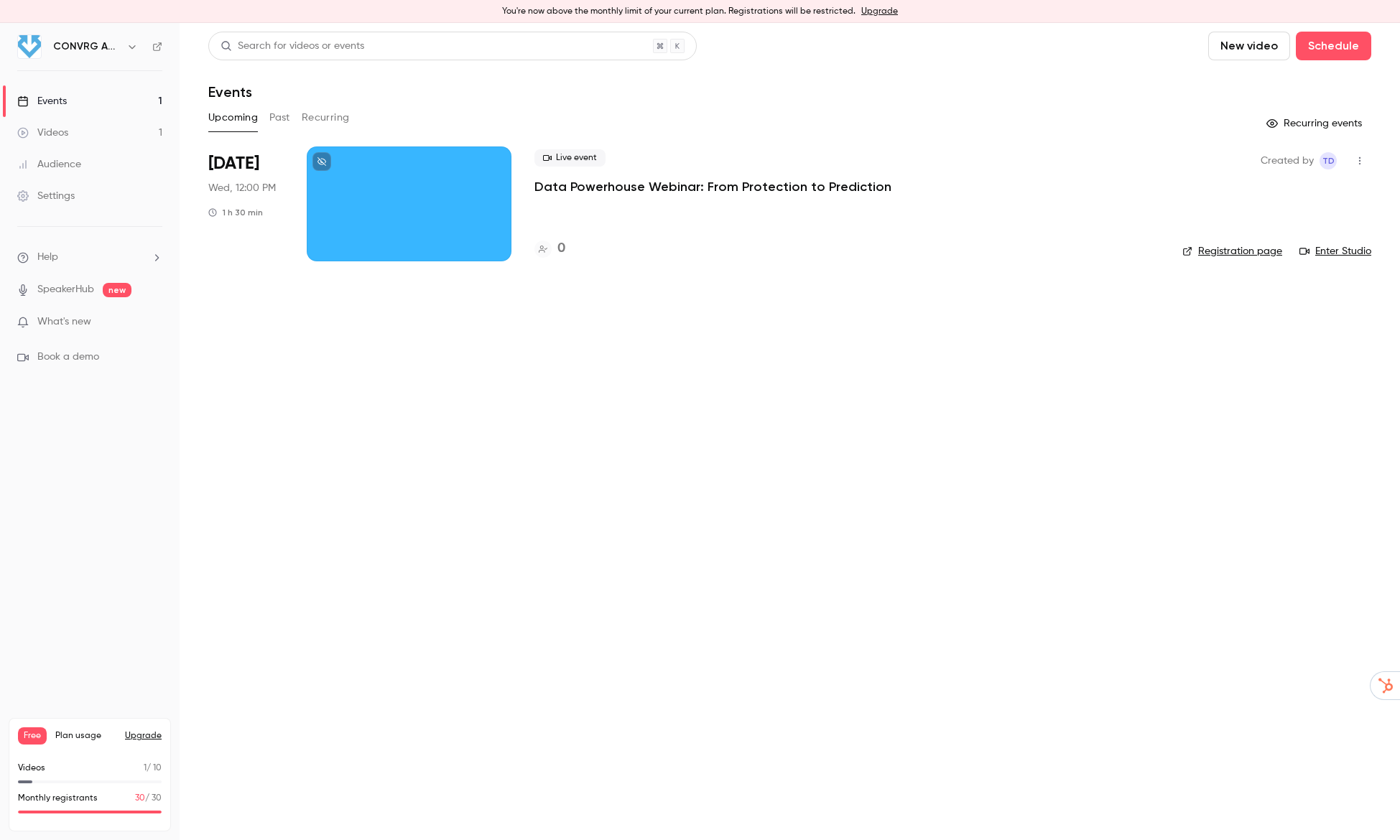
click at [595, 403] on main "Search for videos or events New video Schedule Events Upcoming Past Recurring R…" at bounding box center [790, 432] width 1220 height 817
click at [605, 185] on p "Data Powerhouse Webinar: From Protection to Prediction" at bounding box center [713, 186] width 357 height 17
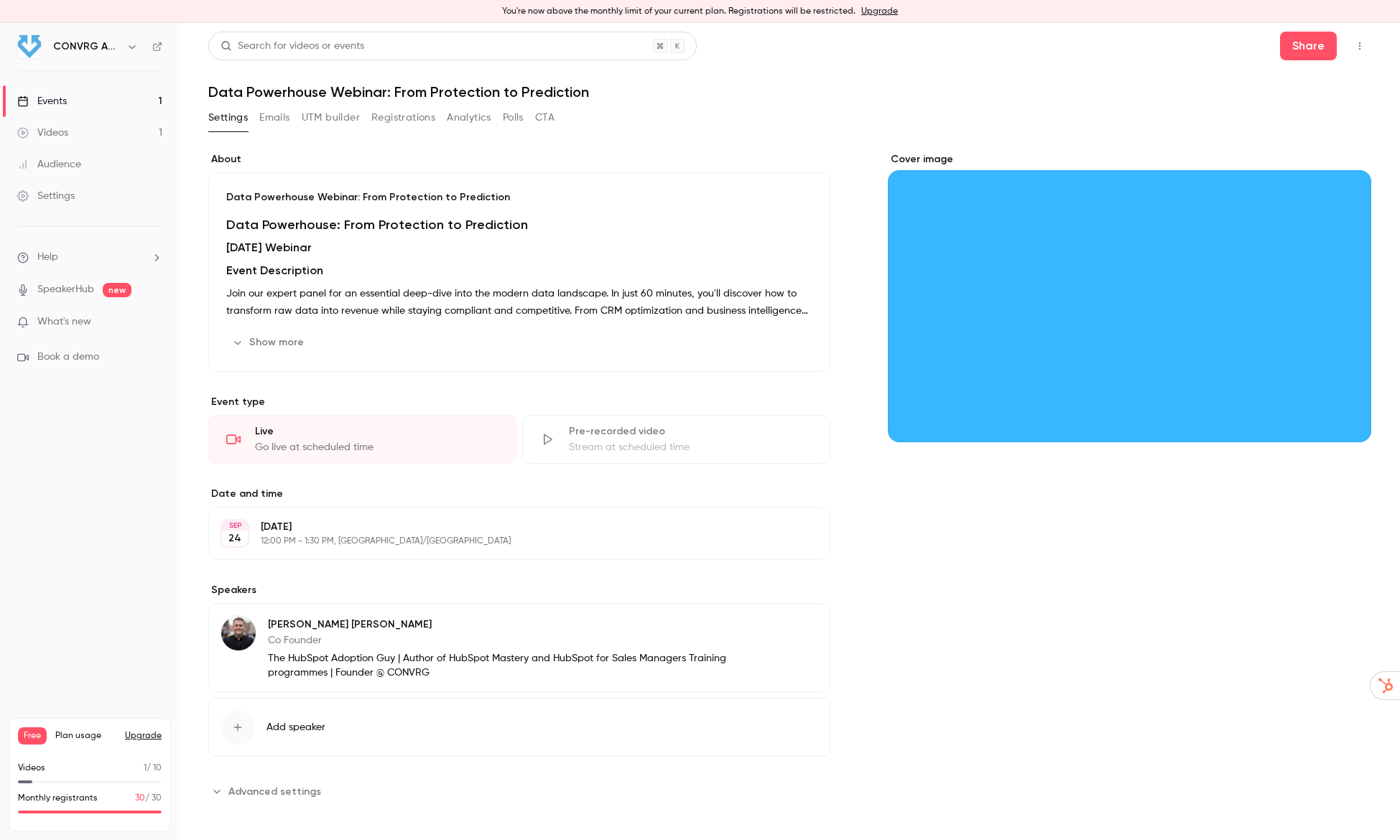
click at [1349, 416] on icon "Cover image" at bounding box center [1345, 416] width 10 height 10
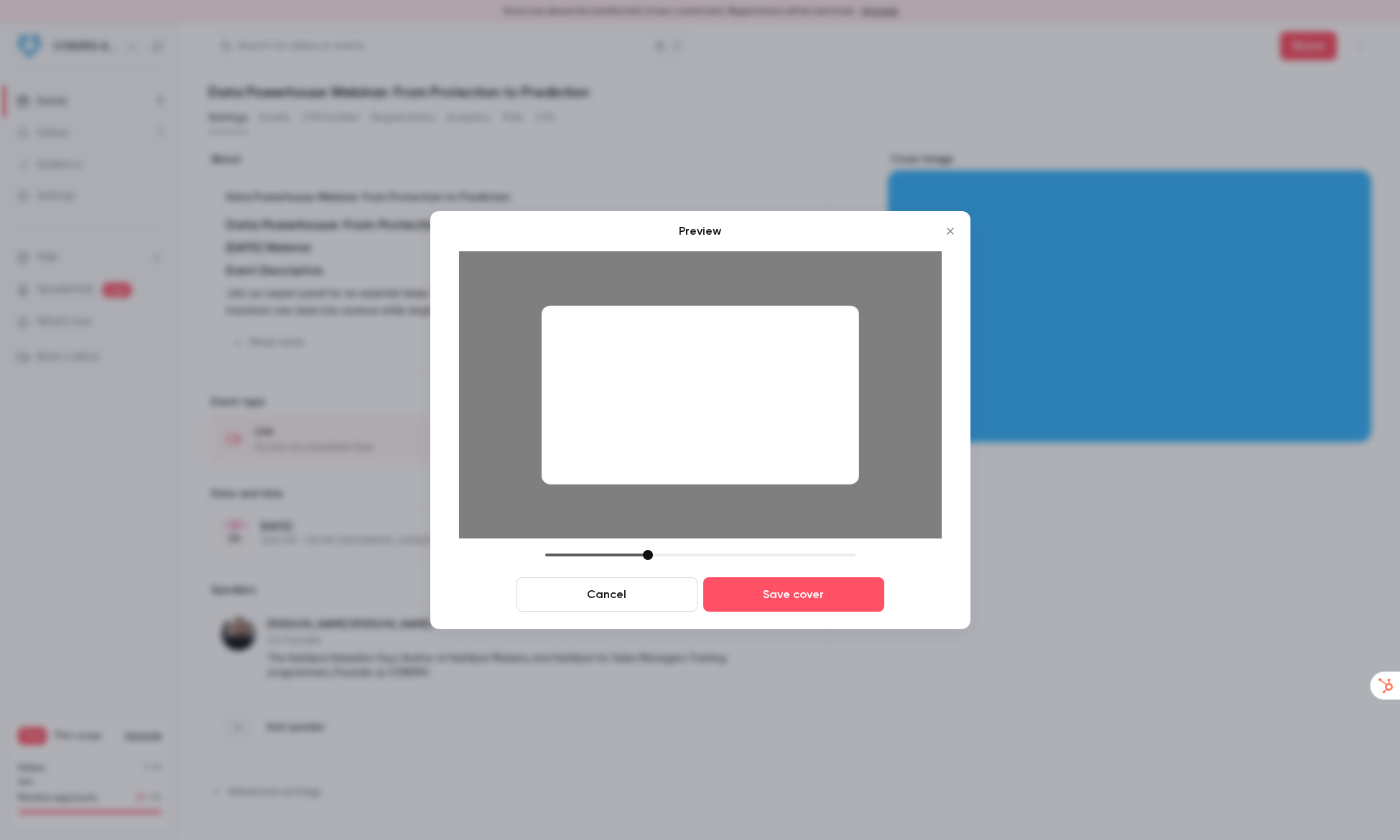
drag, startPoint x: 667, startPoint y: 454, endPoint x: 655, endPoint y: 448, distance: 13.4
click at [655, 448] on div at bounding box center [700, 395] width 318 height 179
click at [767, 593] on button "Save cover" at bounding box center [794, 594] width 181 height 34
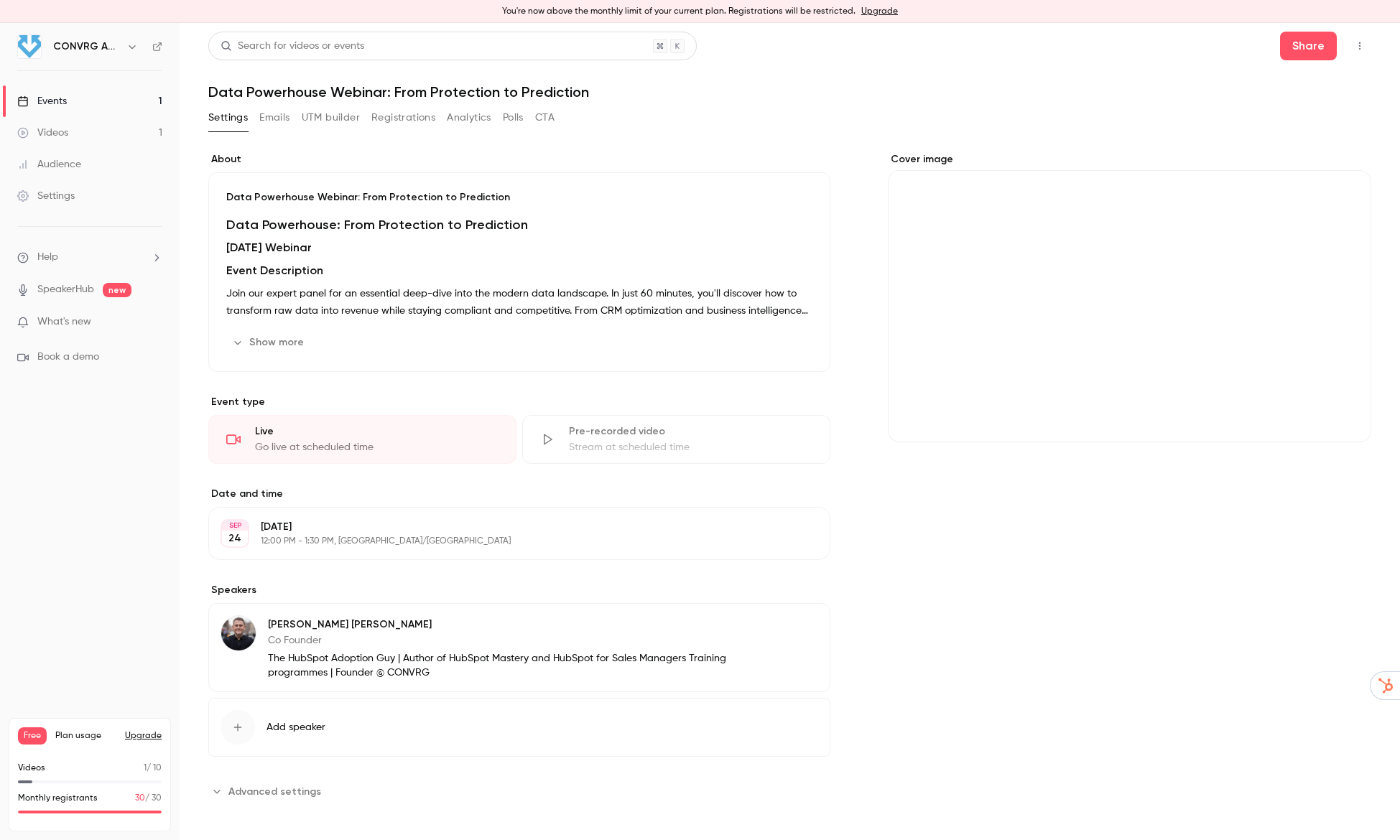
click at [1158, 327] on div "Cover image" at bounding box center [1129, 298] width 483 height 290
click at [0, 0] on input "Cover image" at bounding box center [0, 0] width 0 height 0
click at [1344, 413] on icon "Cover image" at bounding box center [1345, 416] width 16 height 11
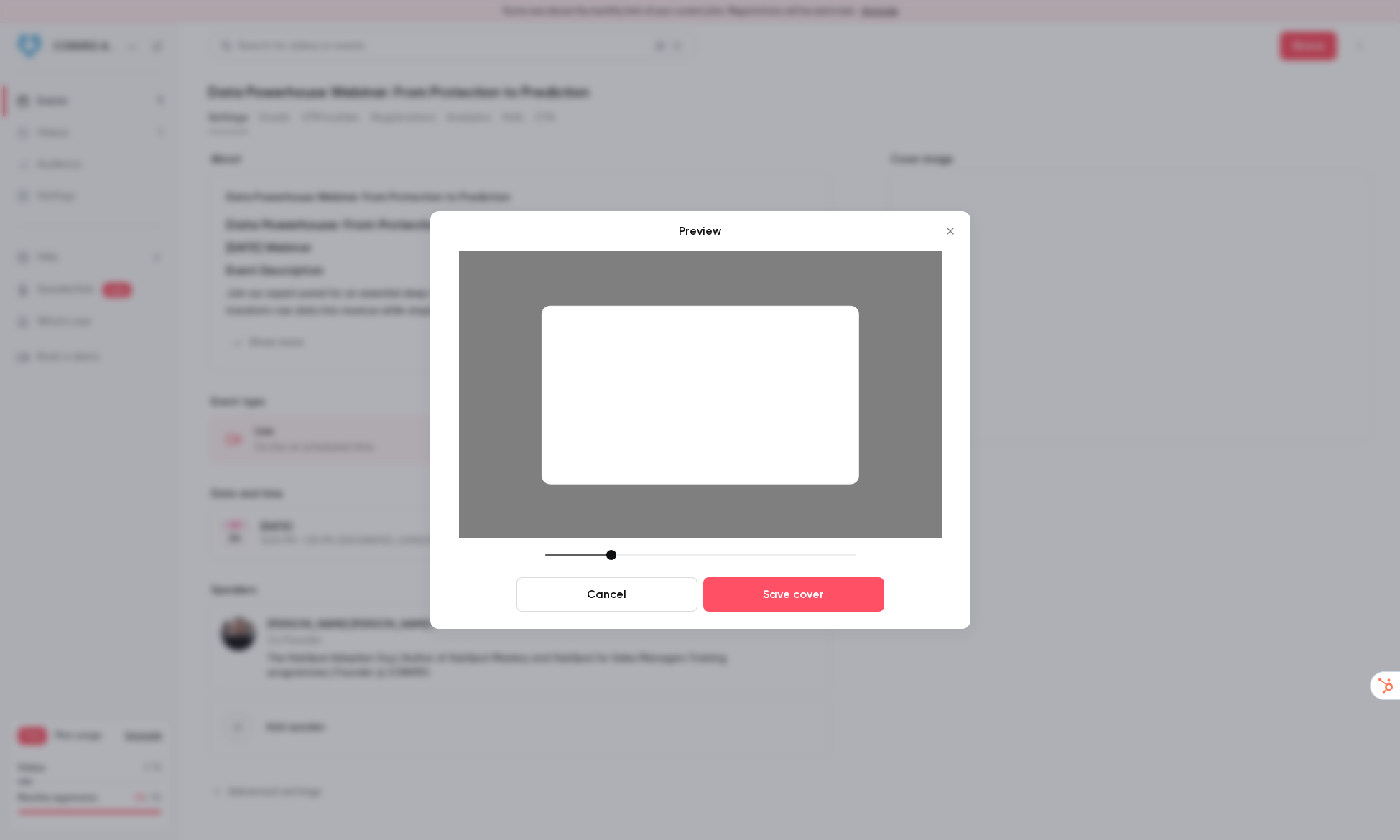
drag, startPoint x: 644, startPoint y: 557, endPoint x: 608, endPoint y: 546, distance: 37.6
click at [608, 546] on div "Preview Cancel Save cover" at bounding box center [700, 416] width 482 height 389
click at [755, 604] on button "Save cover" at bounding box center [794, 594] width 181 height 34
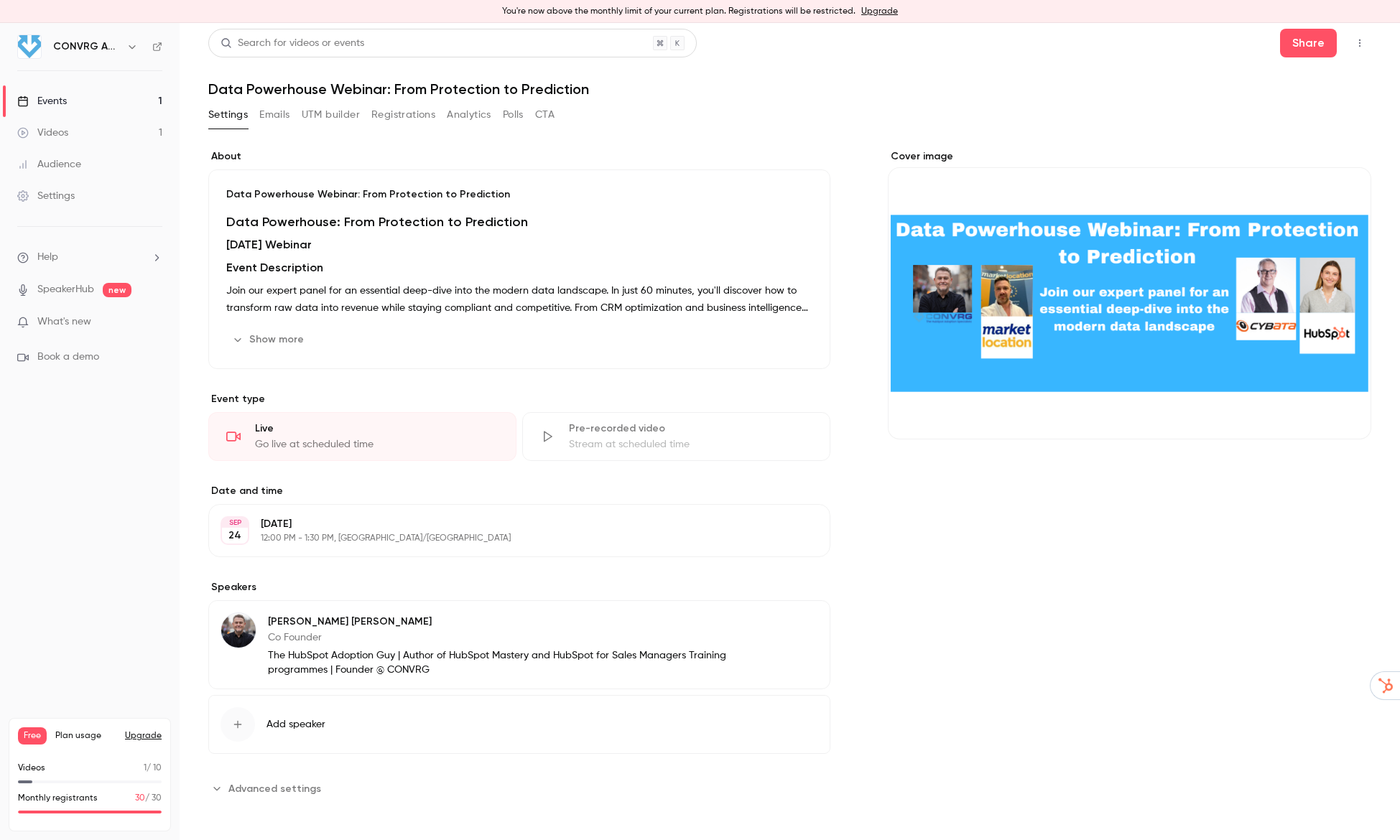
scroll to position [6, 0]
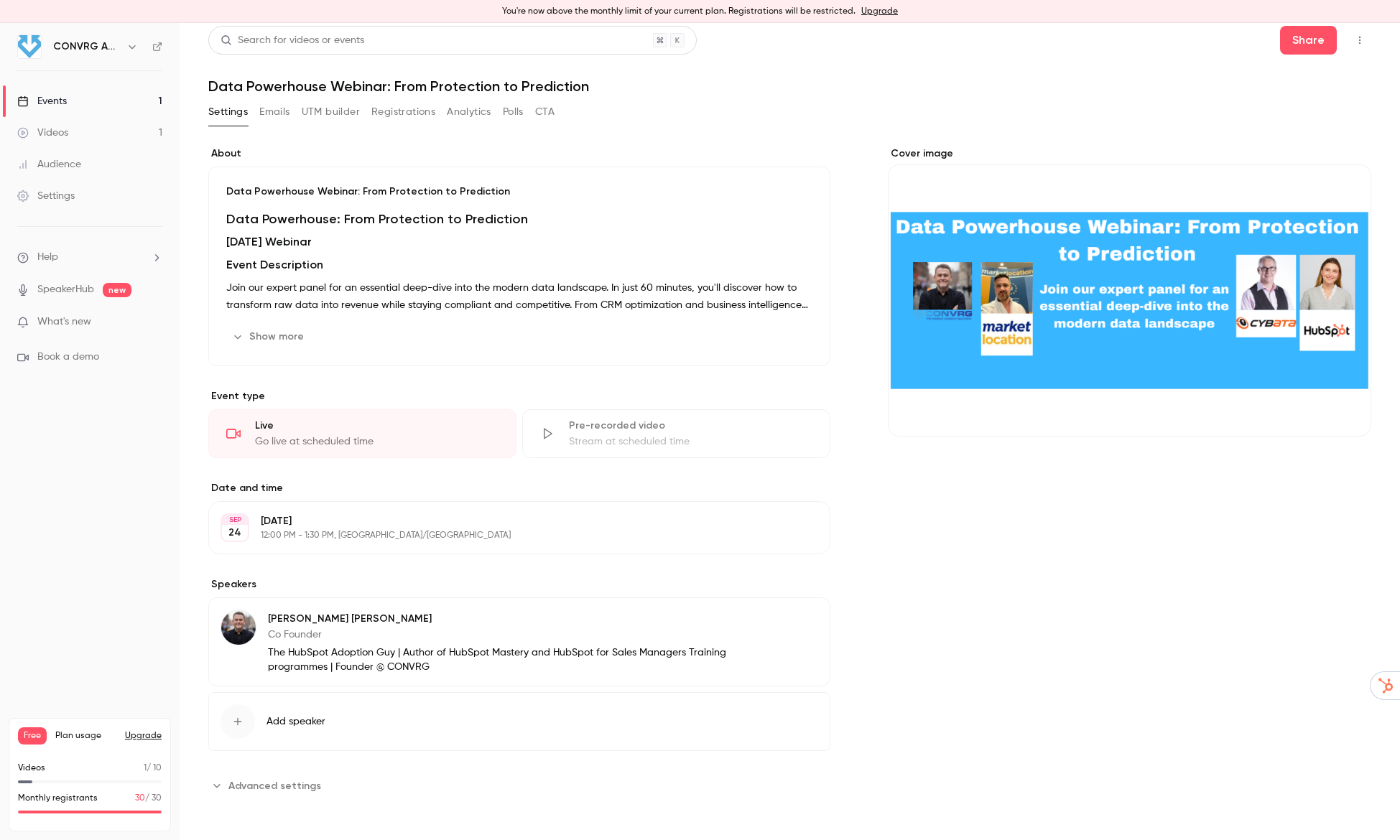
click at [47, 204] on link "Settings" at bounding box center [90, 196] width 180 height 31
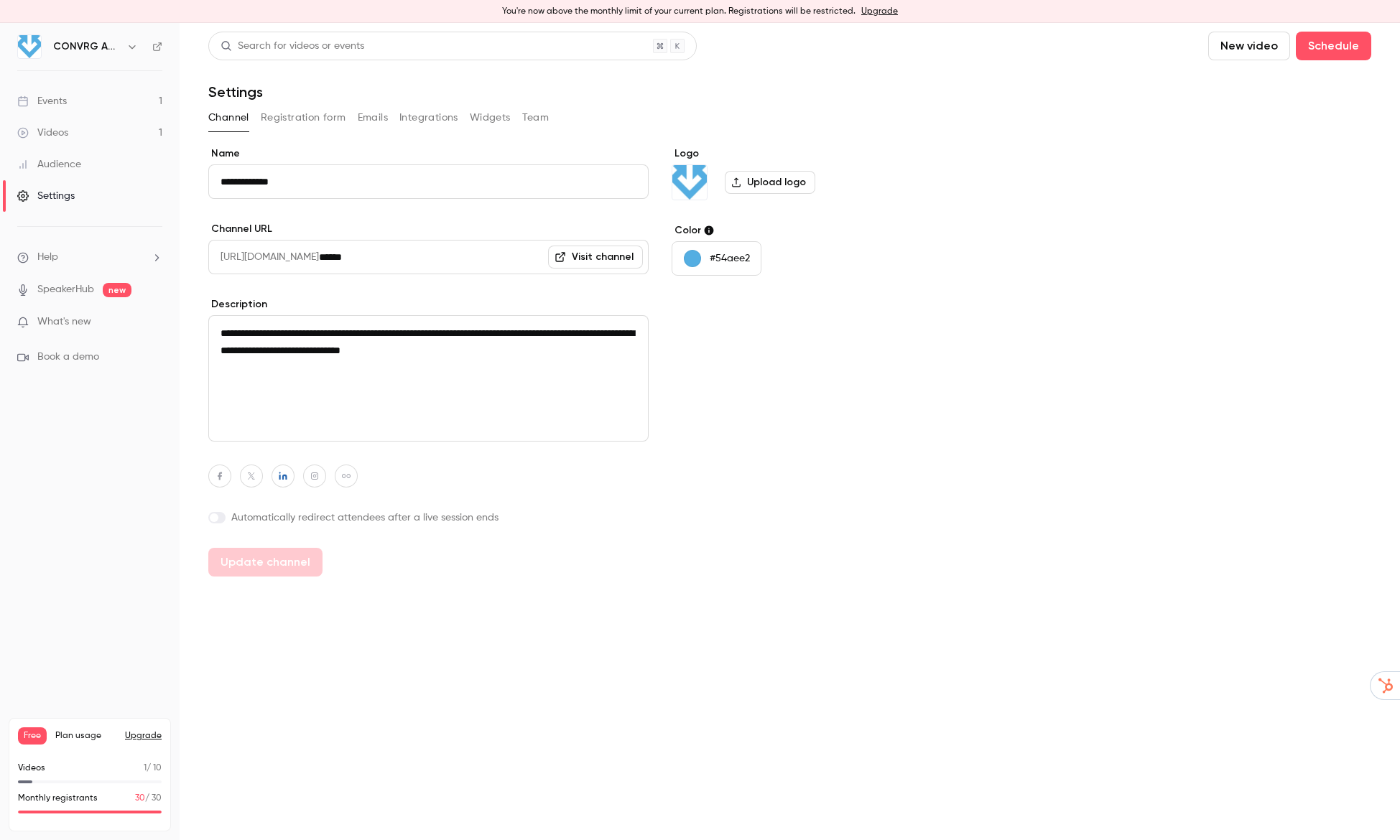
click at [92, 106] on link "Events 1" at bounding box center [90, 100] width 180 height 31
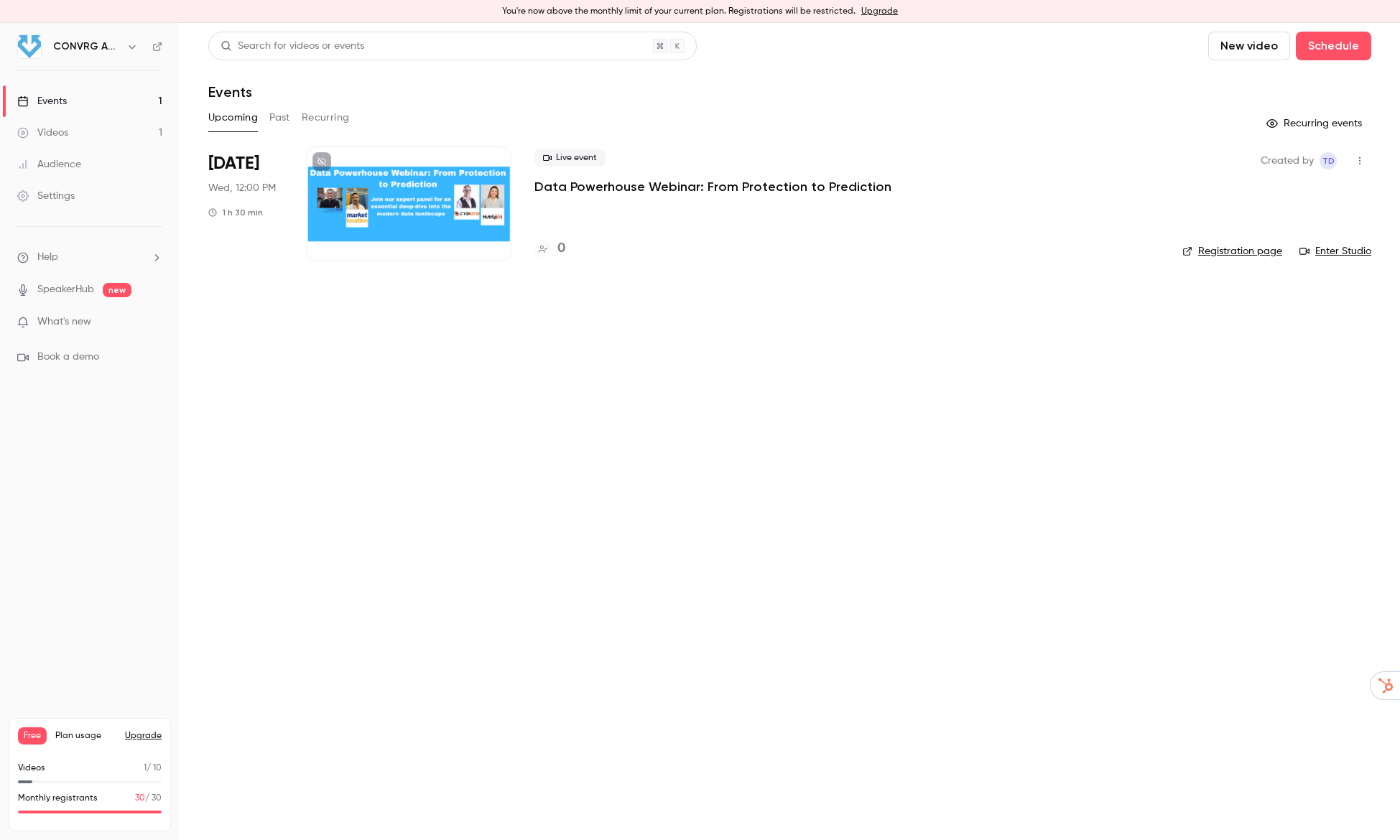
click at [1354, 160] on icon "button" at bounding box center [1360, 160] width 11 height 10
click at [1014, 292] on div at bounding box center [700, 420] width 1400 height 840
click at [391, 210] on div at bounding box center [409, 204] width 205 height 115
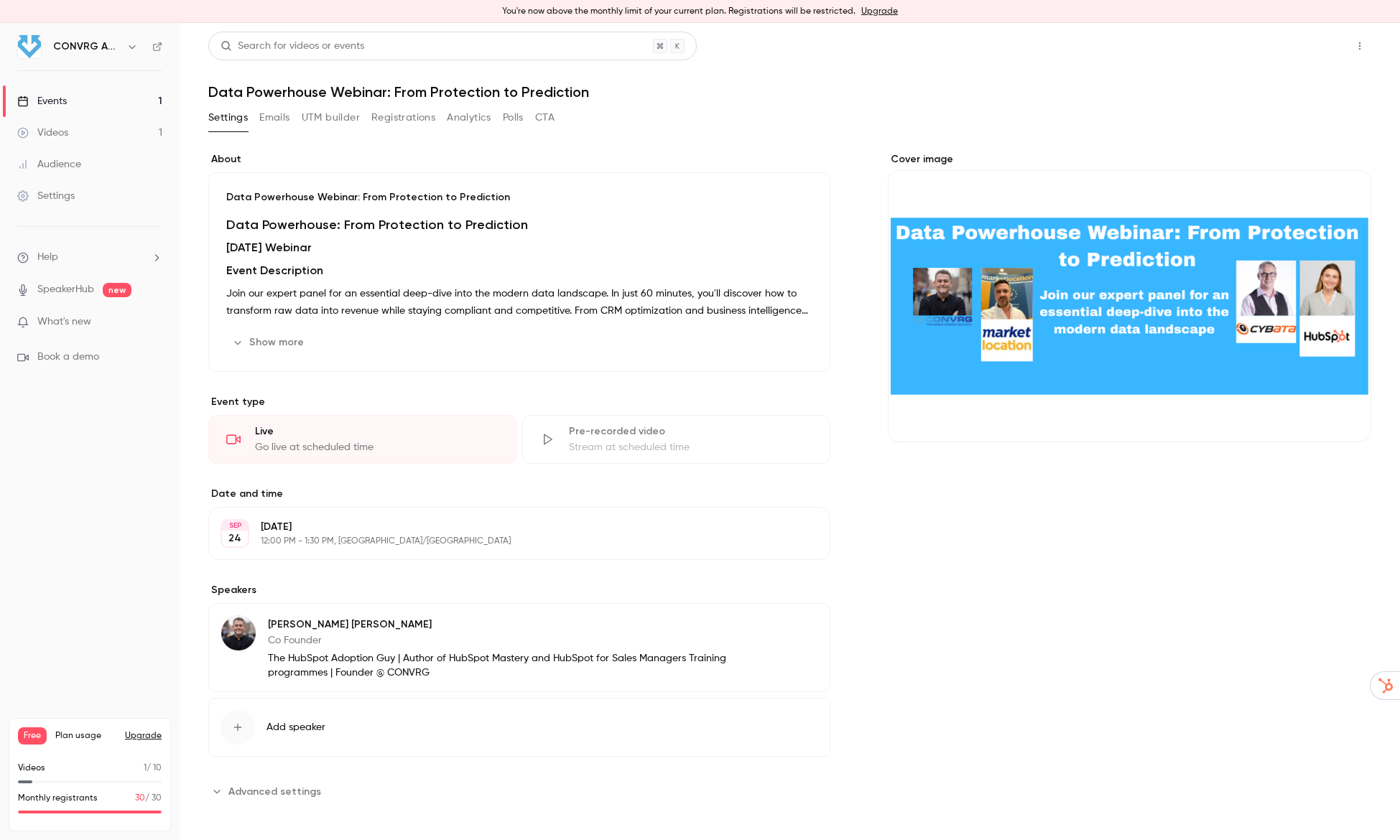
click at [1321, 44] on button "Share" at bounding box center [1308, 46] width 57 height 29
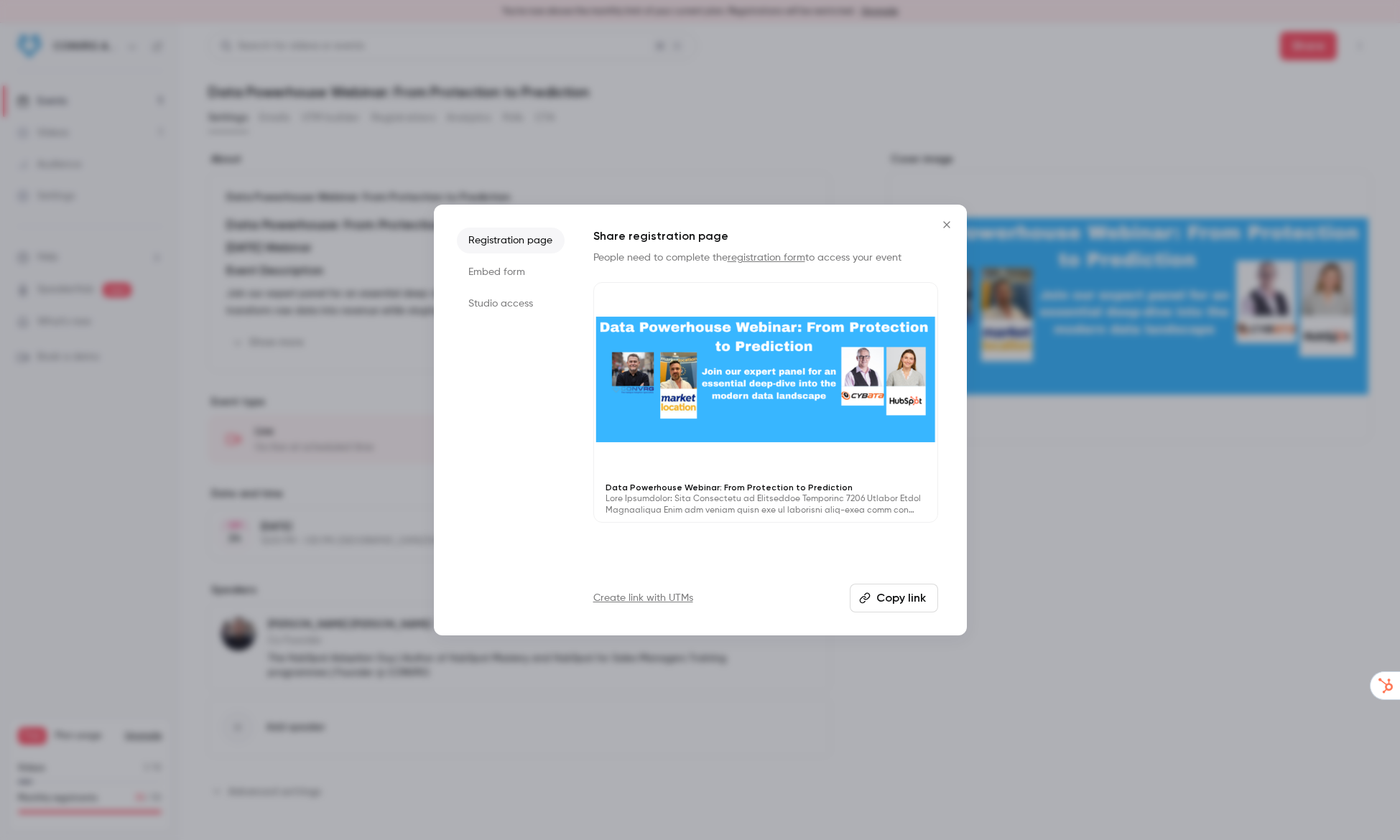
click at [893, 595] on button "Copy link" at bounding box center [894, 599] width 88 height 29
click at [947, 225] on icon "Close" at bounding box center [946, 225] width 6 height 6
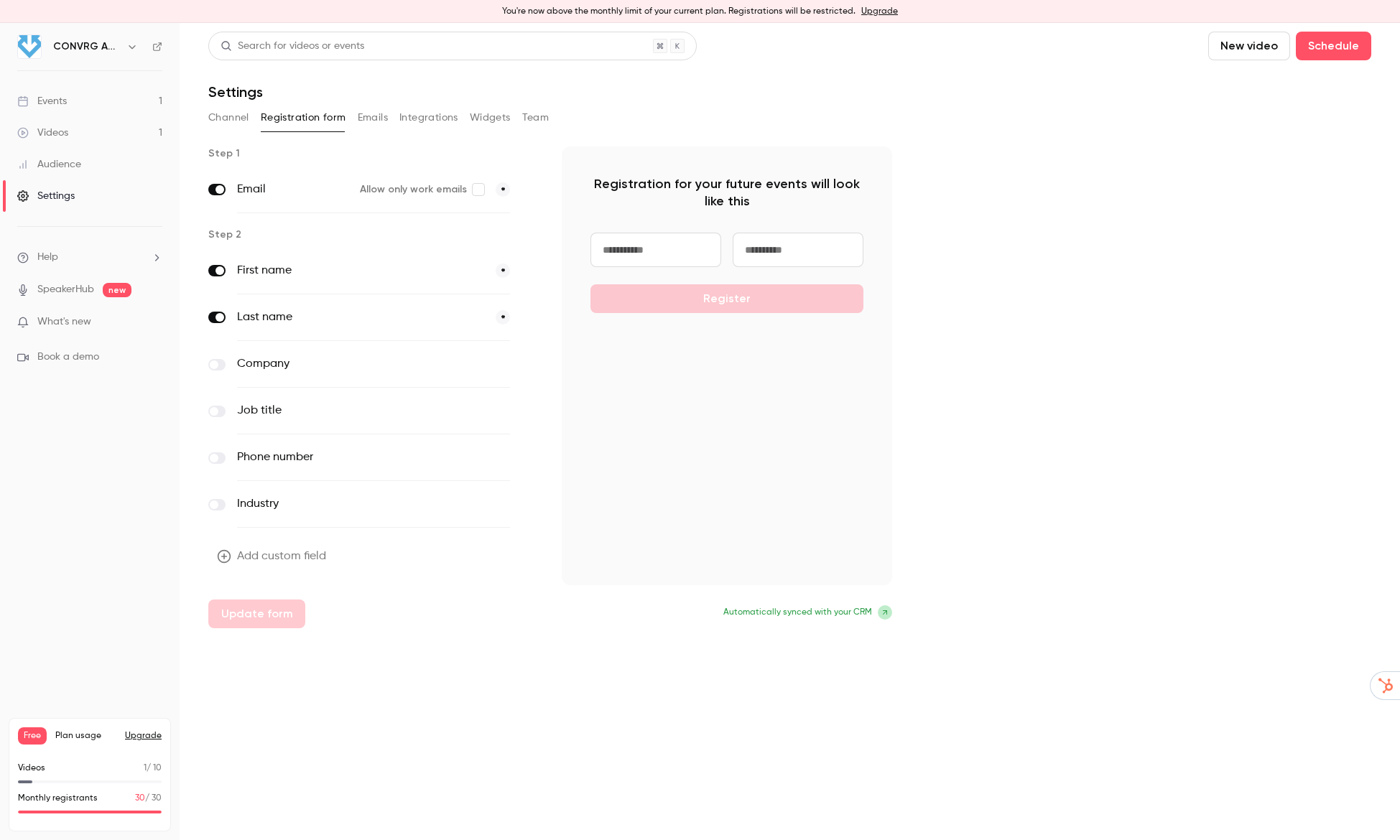
click at [57, 315] on span "What's new" at bounding box center [64, 322] width 54 height 15
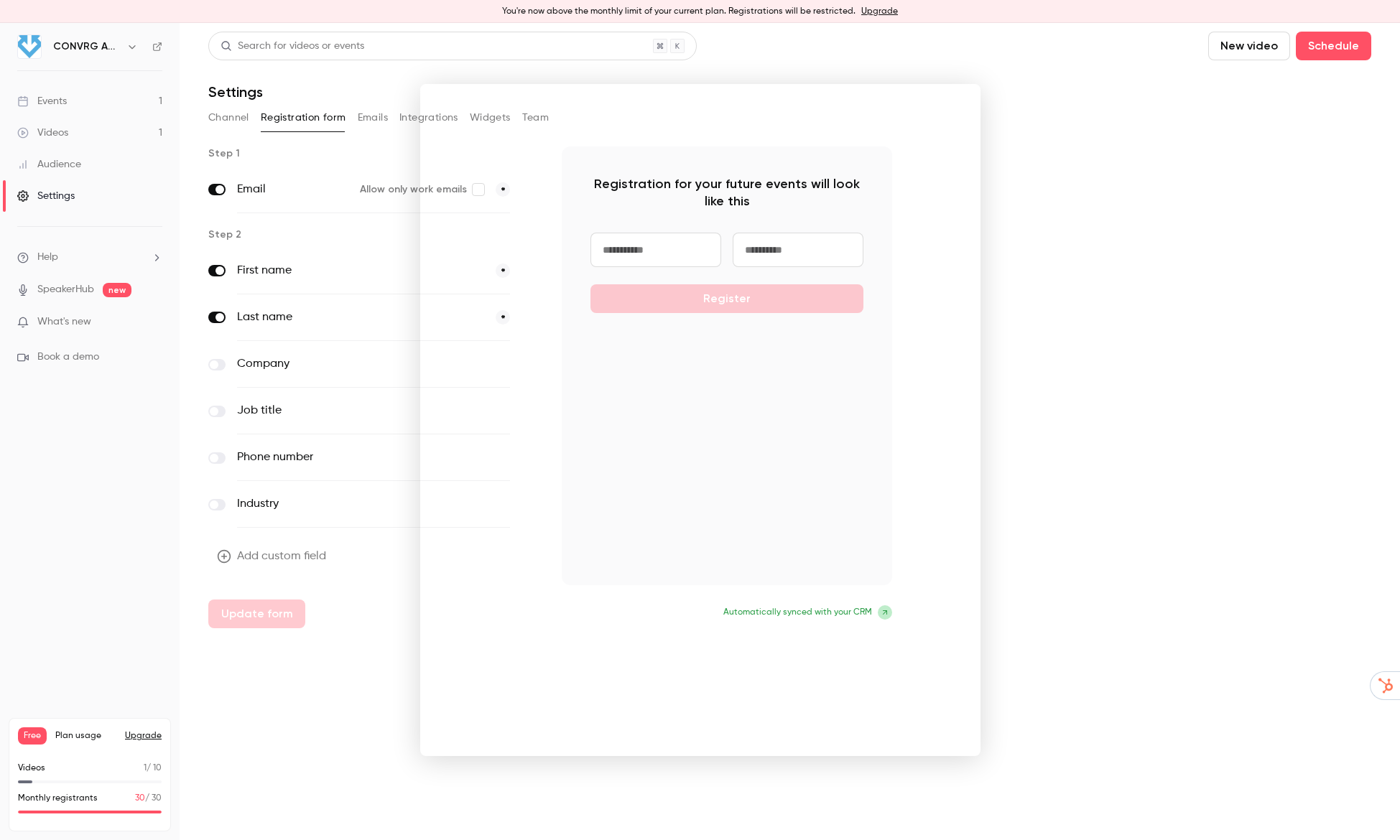
click at [1104, 196] on div at bounding box center [700, 420] width 1400 height 840
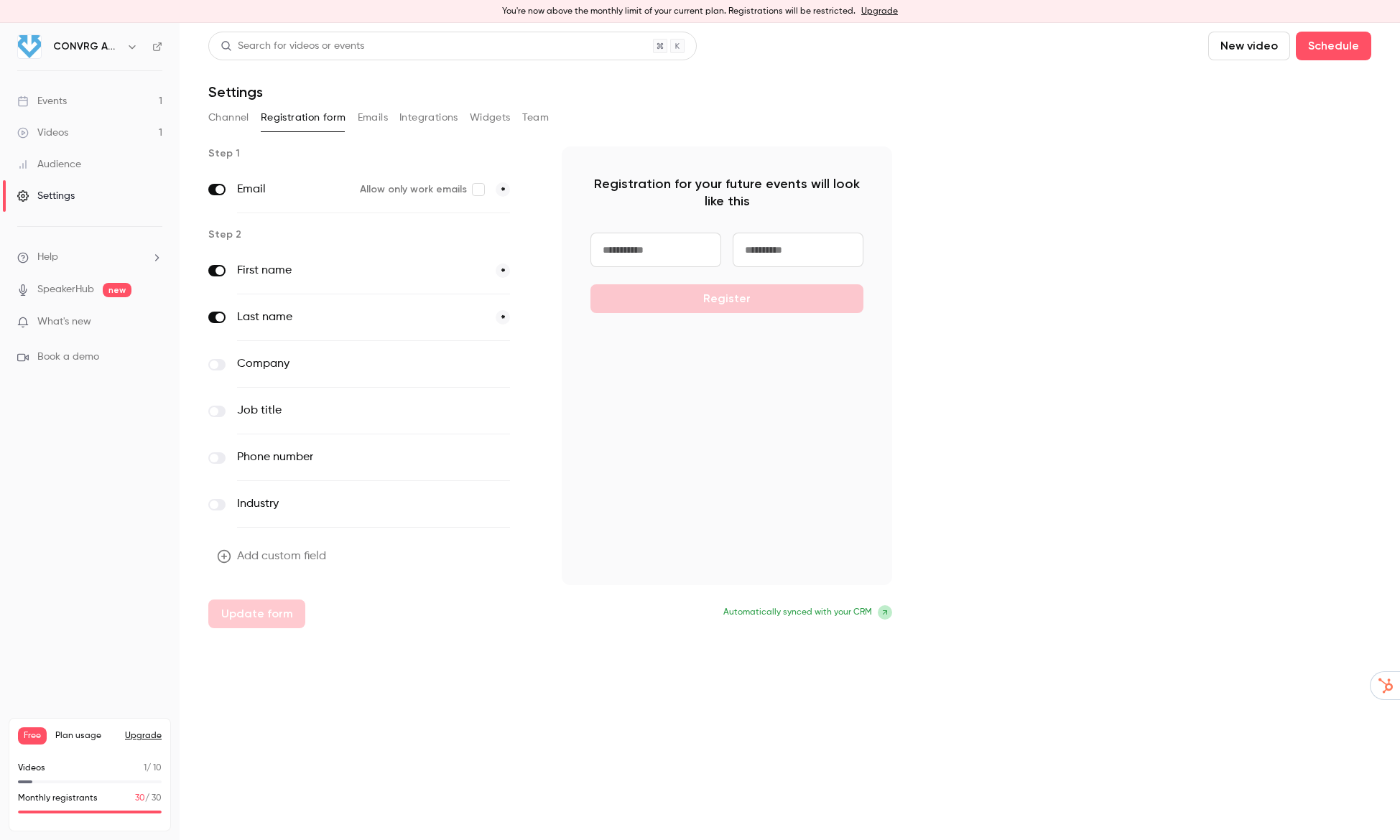
click at [71, 288] on link "SpeakerHub" at bounding box center [66, 290] width 57 height 15
